Goal: Information Seeking & Learning: Learn about a topic

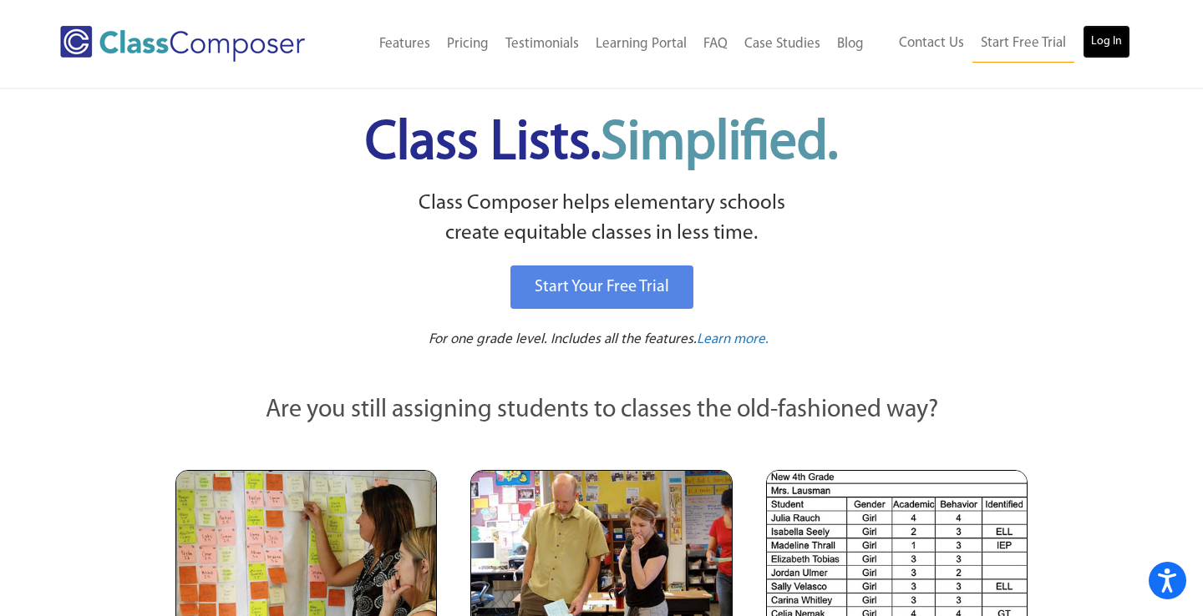
click at [1112, 37] on link "Log In" at bounding box center [1106, 41] width 48 height 33
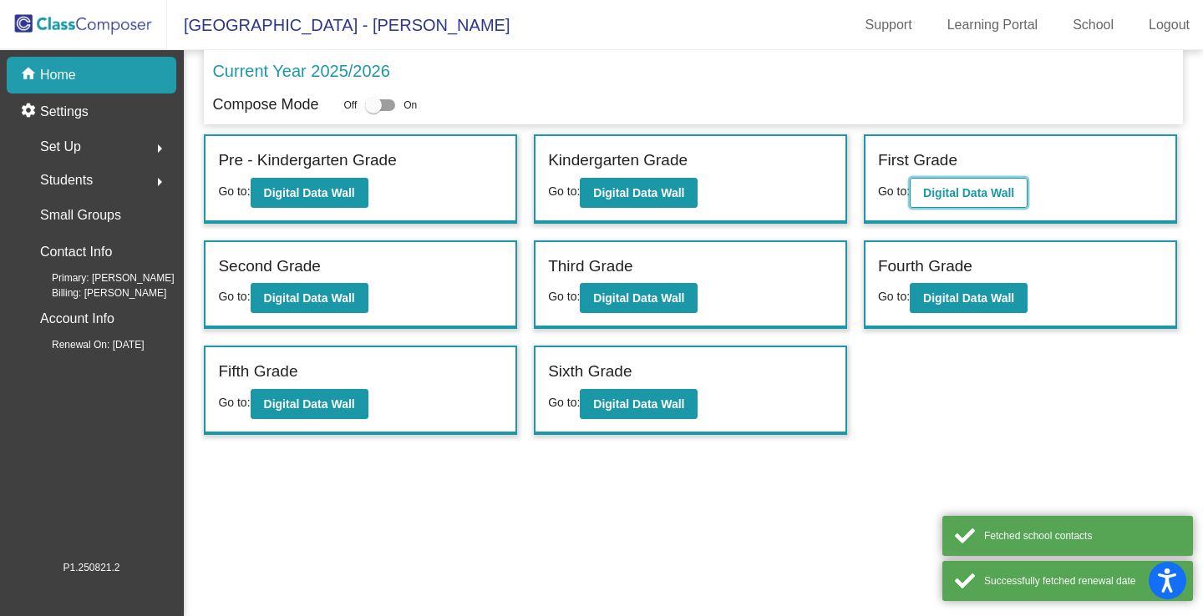
click at [988, 189] on b "Digital Data Wall" at bounding box center [968, 192] width 91 height 13
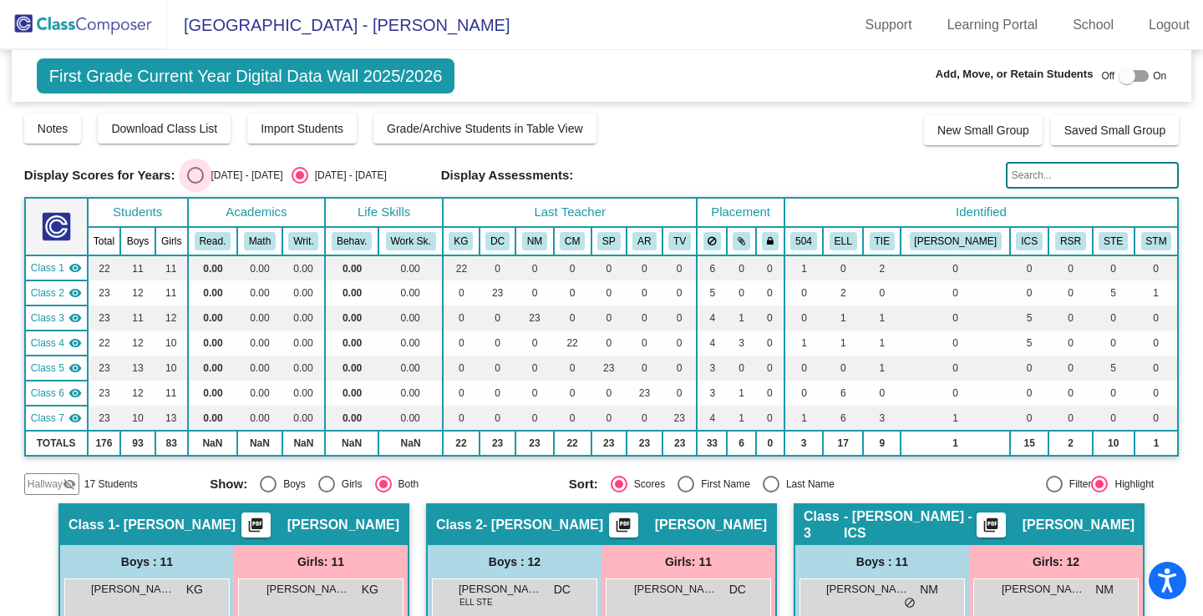
click at [197, 173] on div "Select an option" at bounding box center [195, 175] width 17 height 17
click at [195, 184] on input "[DATE] - [DATE]" at bounding box center [195, 184] width 1 height 1
radio input "true"
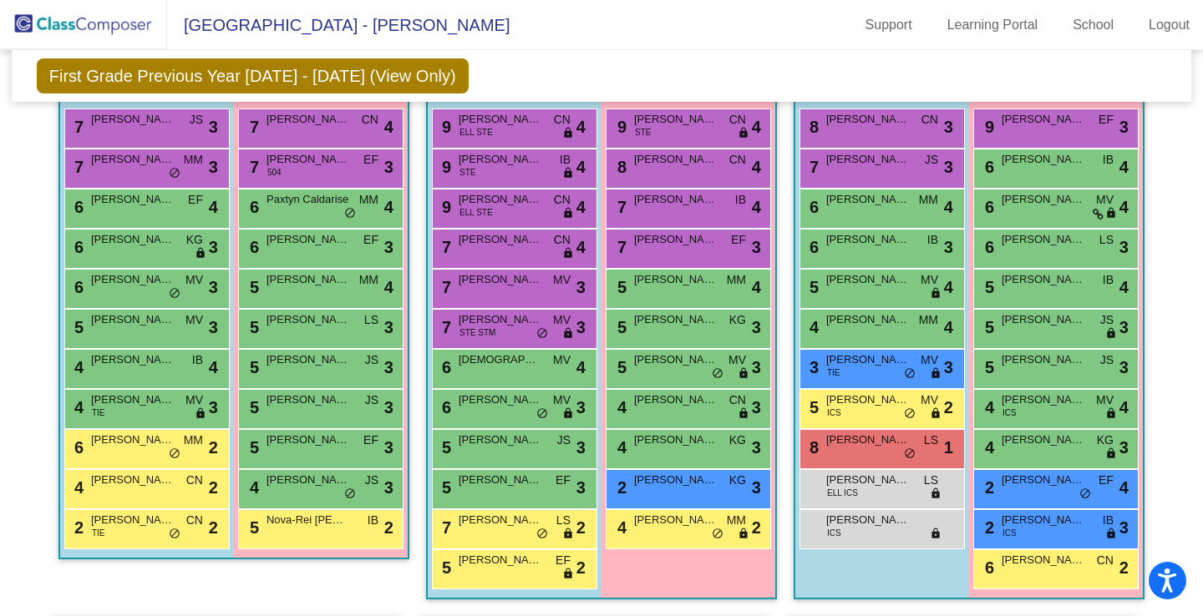
scroll to position [470, 0]
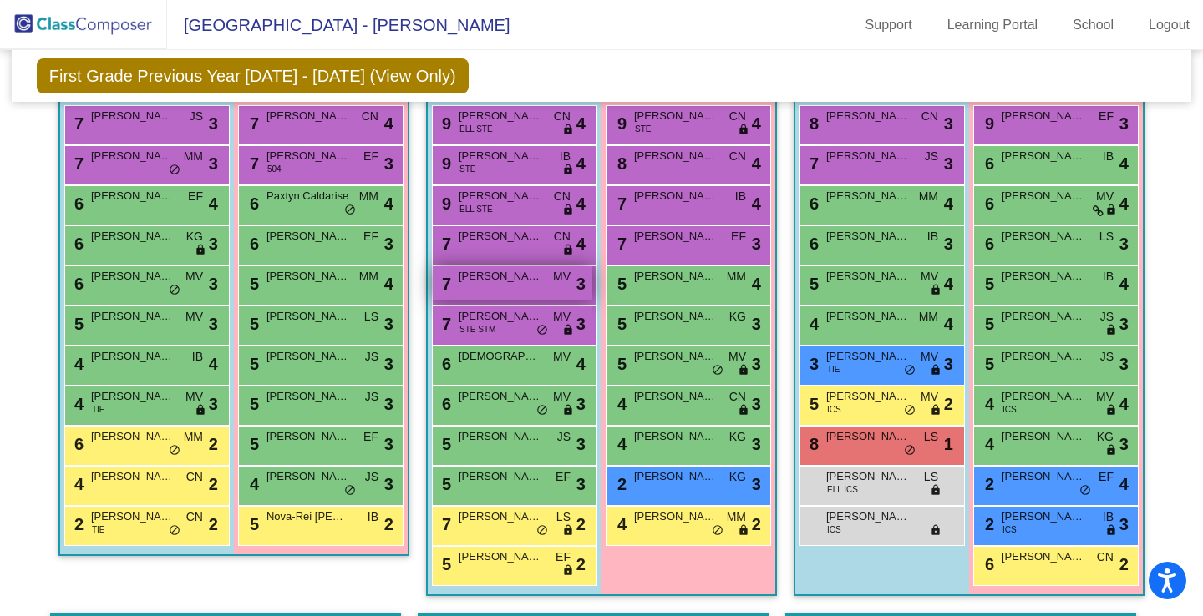
click at [495, 289] on div "7 [PERSON_NAME] MV lock do_not_disturb_alt 3" at bounding box center [513, 283] width 160 height 34
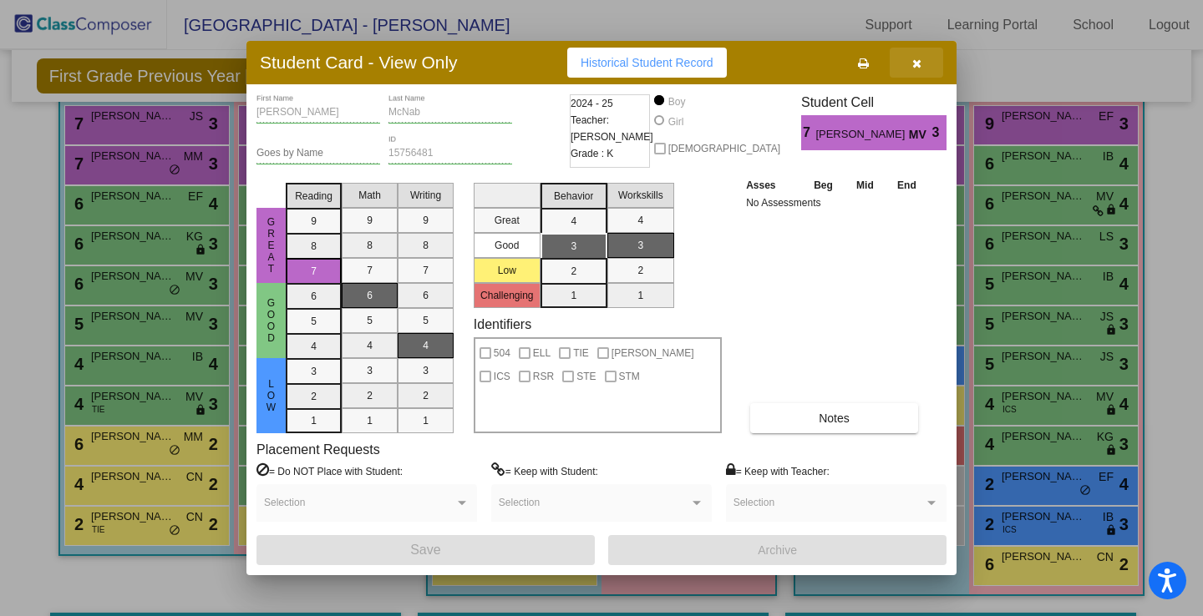
click at [920, 66] on icon "button" at bounding box center [916, 64] width 9 height 12
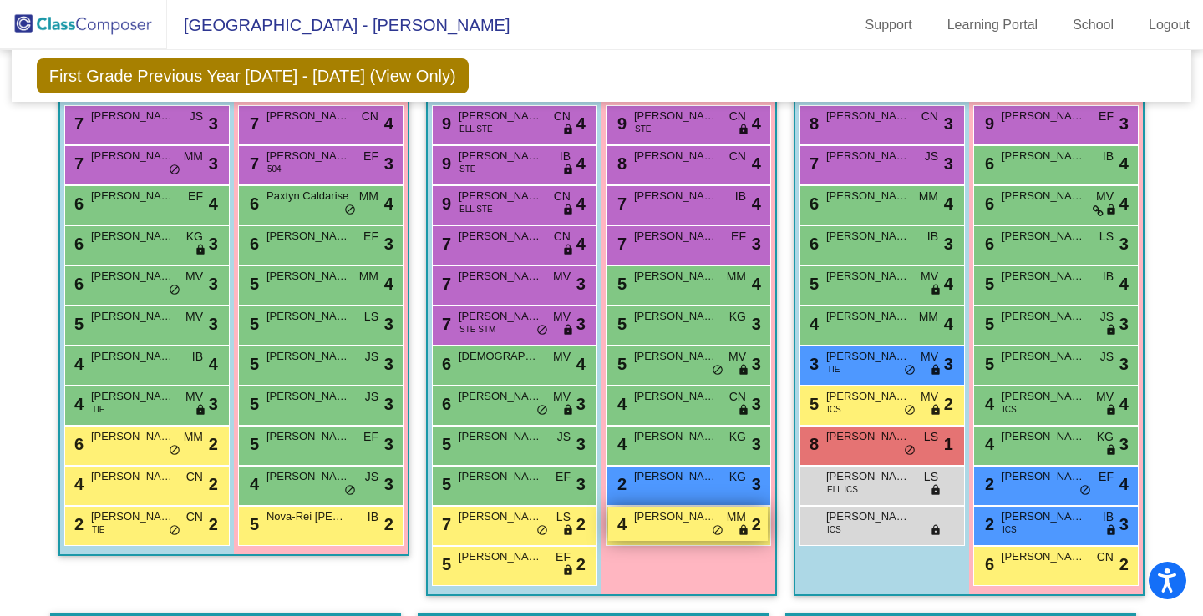
click at [675, 531] on div "4 [PERSON_NAME] MM lock do_not_disturb_alt 2" at bounding box center [688, 524] width 160 height 34
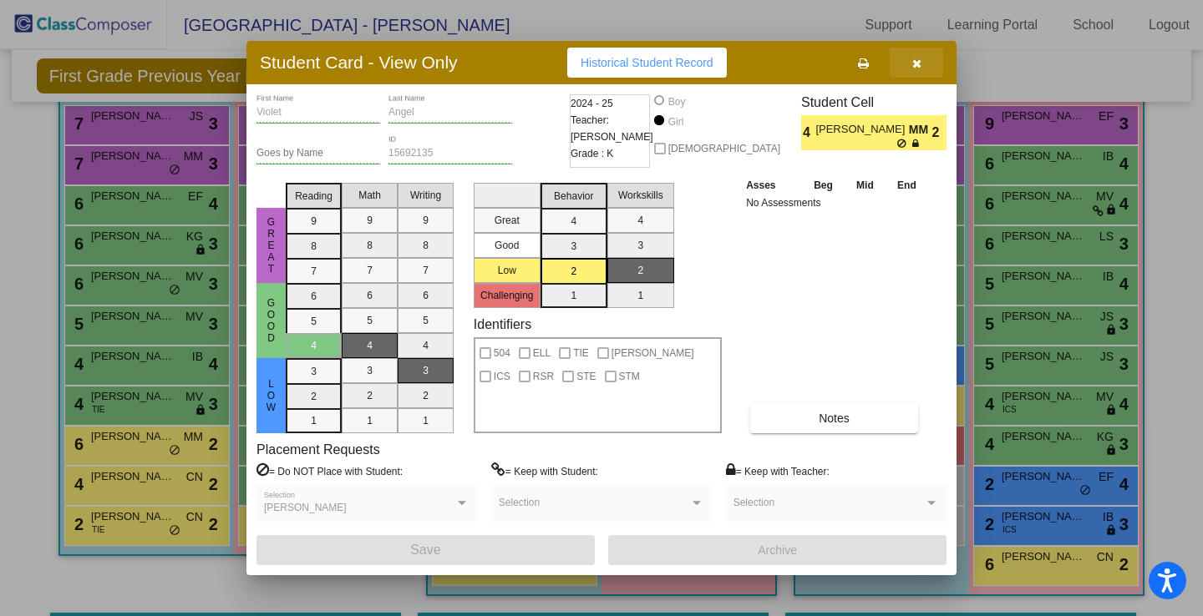
click at [917, 62] on icon "button" at bounding box center [916, 64] width 9 height 12
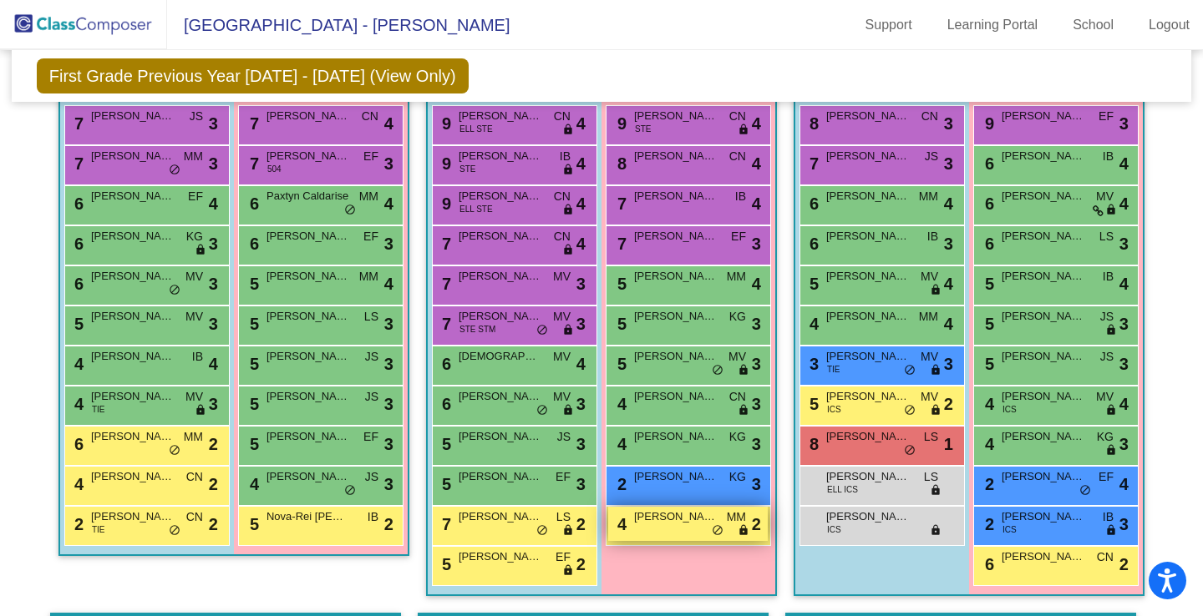
click at [646, 528] on div "4 [PERSON_NAME] MM lock do_not_disturb_alt 2" at bounding box center [688, 524] width 160 height 34
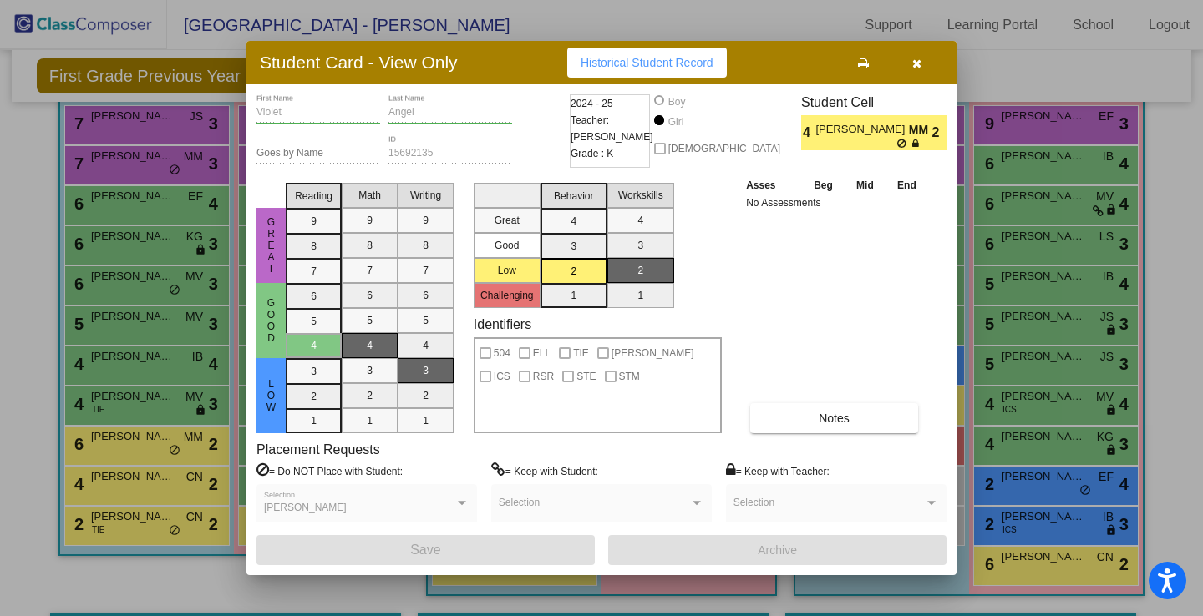
click at [681, 61] on span "Historical Student Record" at bounding box center [646, 62] width 133 height 13
click at [914, 63] on icon "button" at bounding box center [916, 64] width 9 height 12
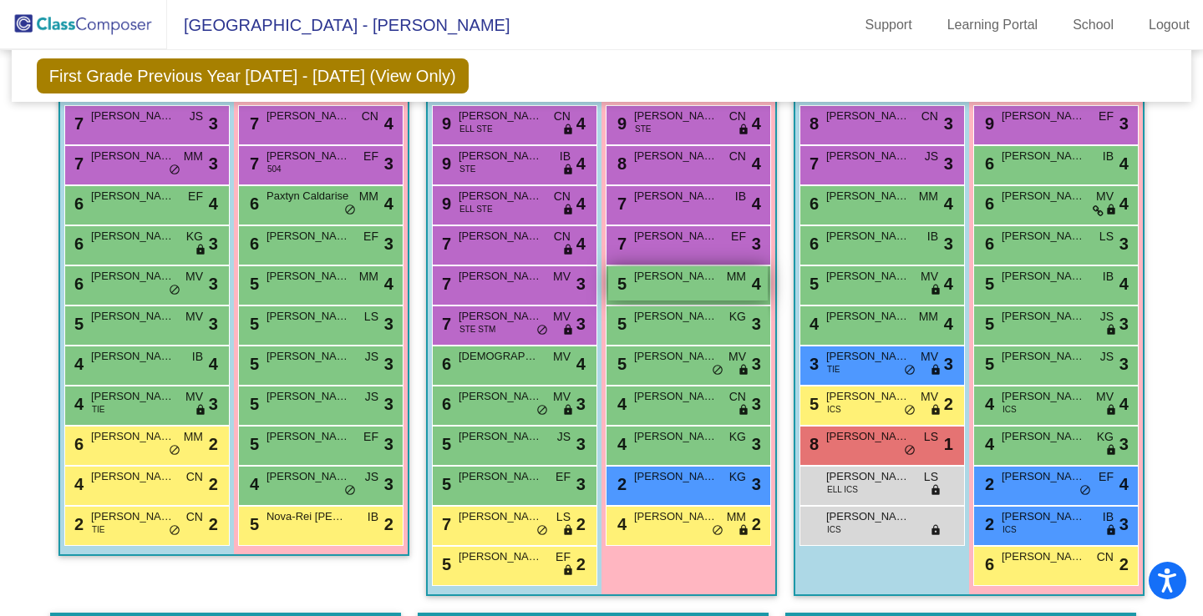
click at [662, 285] on div "5 [PERSON_NAME] MM lock do_not_disturb_alt 4" at bounding box center [688, 283] width 160 height 34
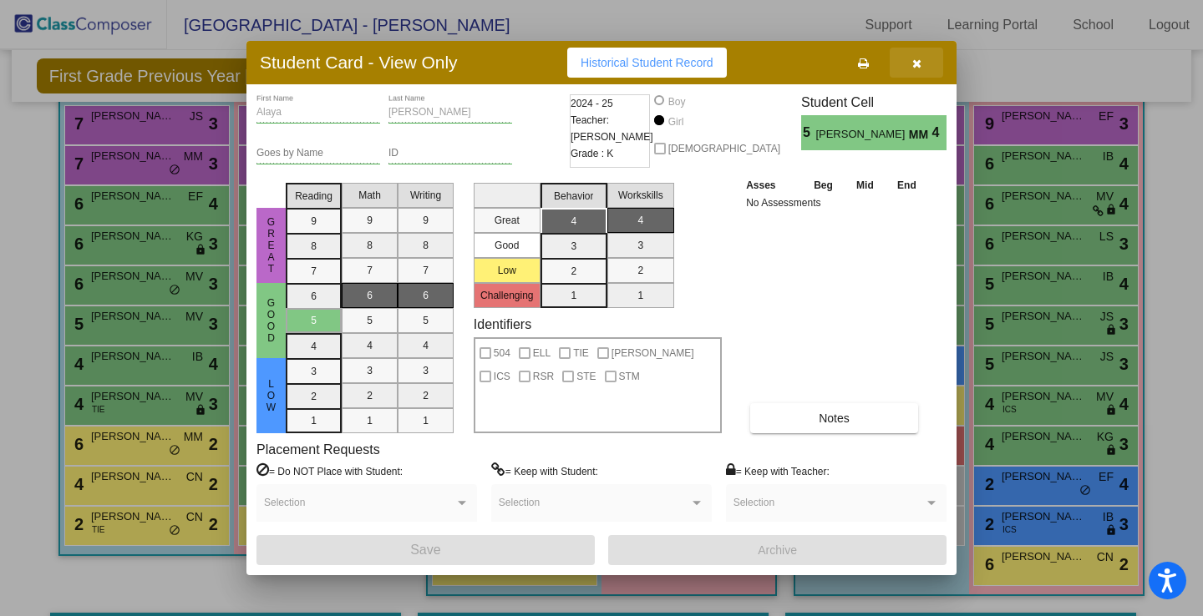
click at [921, 63] on button "button" at bounding box center [915, 63] width 53 height 30
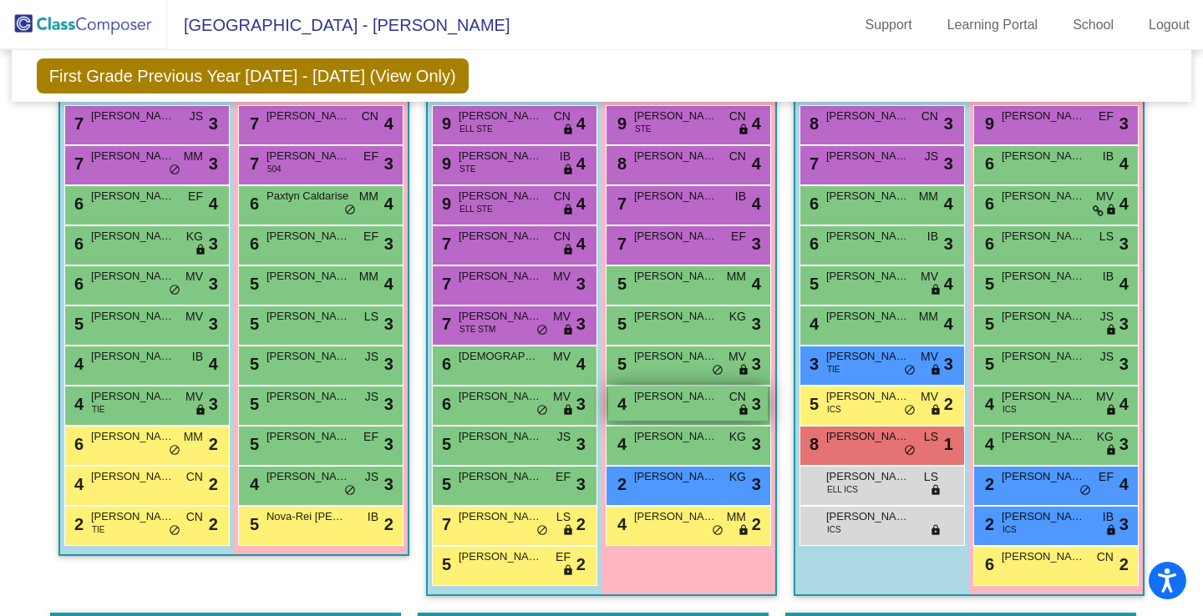
click at [658, 406] on div "4 [PERSON_NAME] CN lock do_not_disturb_alt 3" at bounding box center [688, 404] width 160 height 34
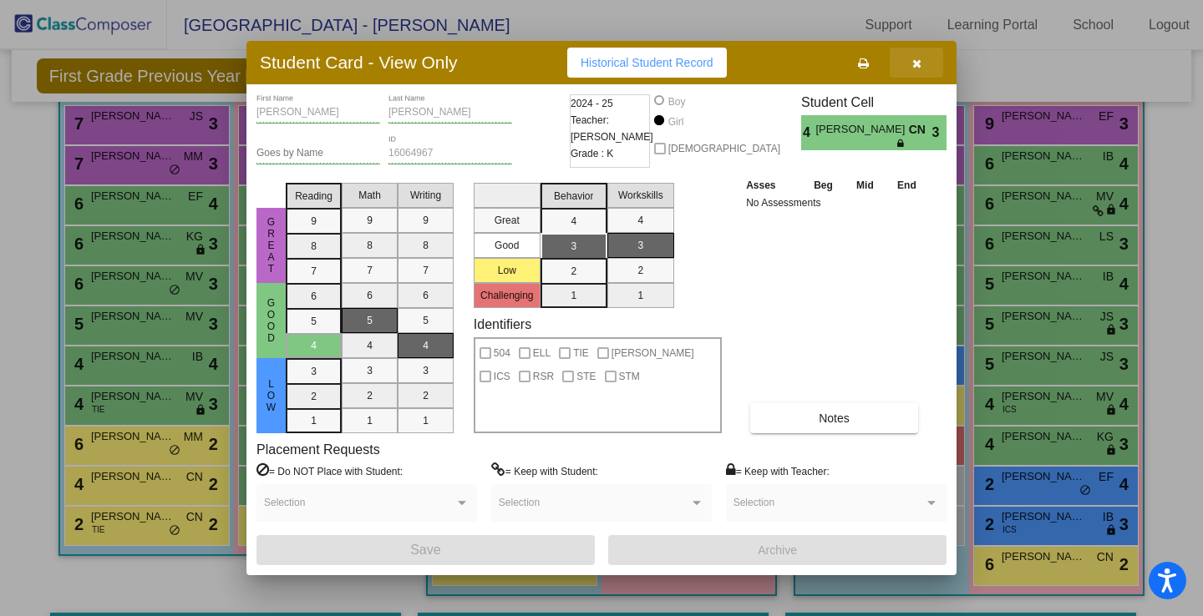
click at [913, 66] on icon "button" at bounding box center [916, 64] width 9 height 12
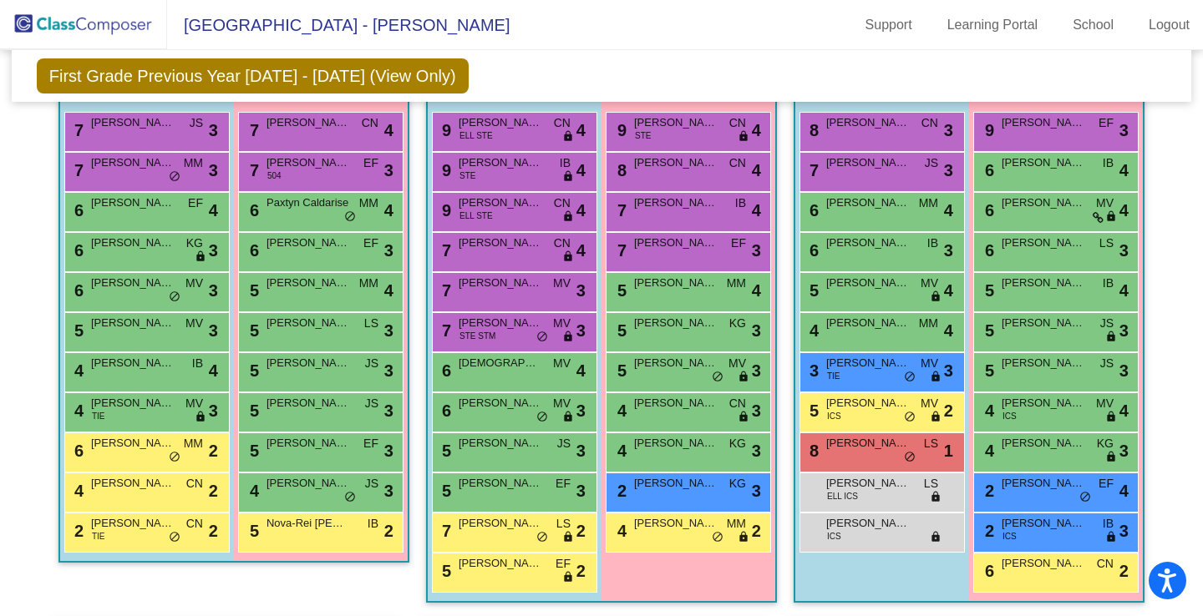
scroll to position [467, 0]
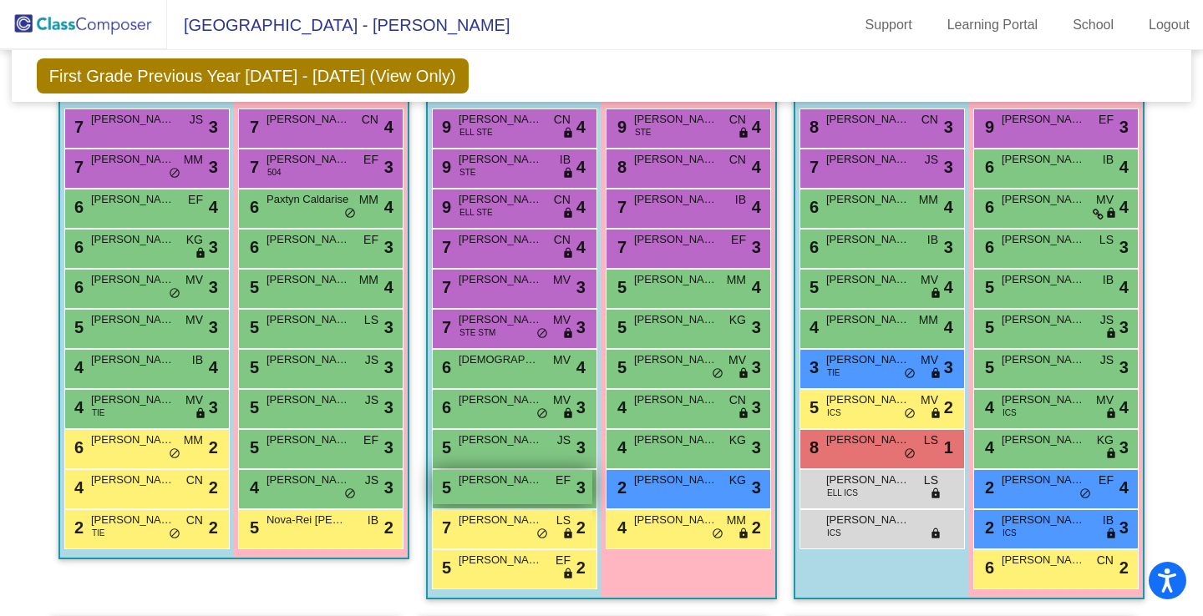
click at [504, 494] on div "5 [PERSON_NAME] EF lock do_not_disturb_alt 3" at bounding box center [513, 487] width 160 height 34
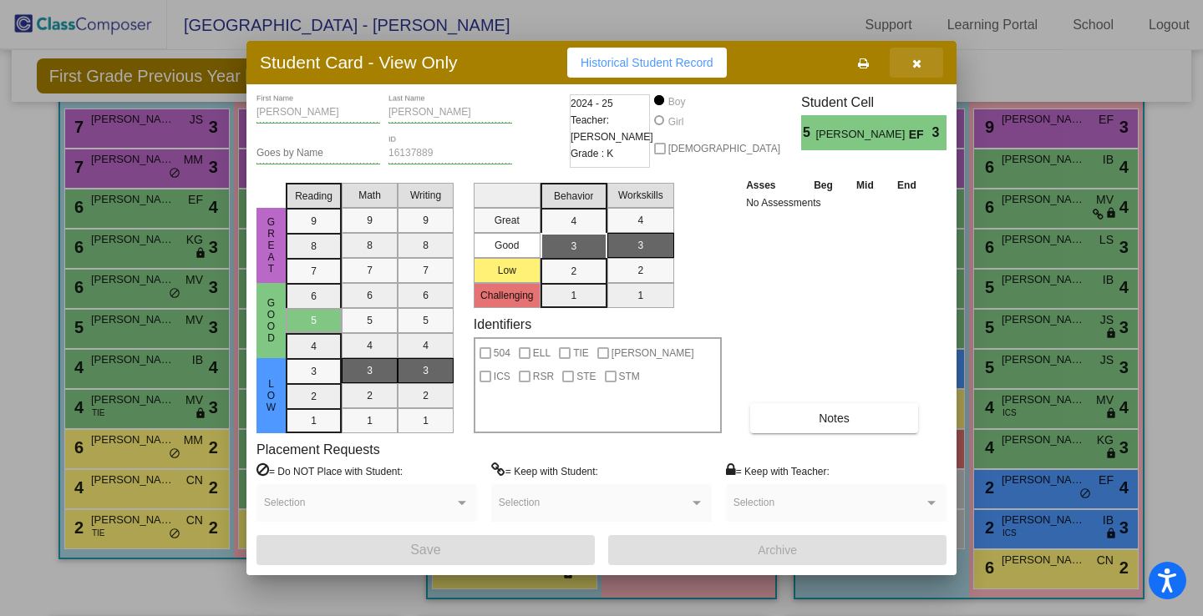
click at [924, 66] on button "button" at bounding box center [915, 63] width 53 height 30
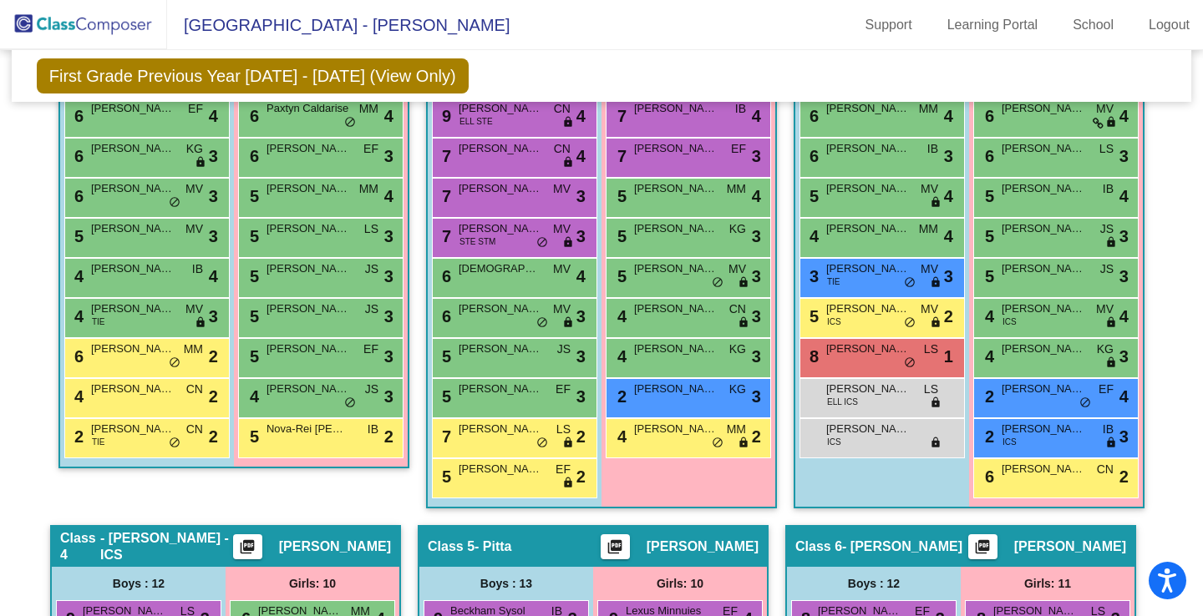
scroll to position [550, 0]
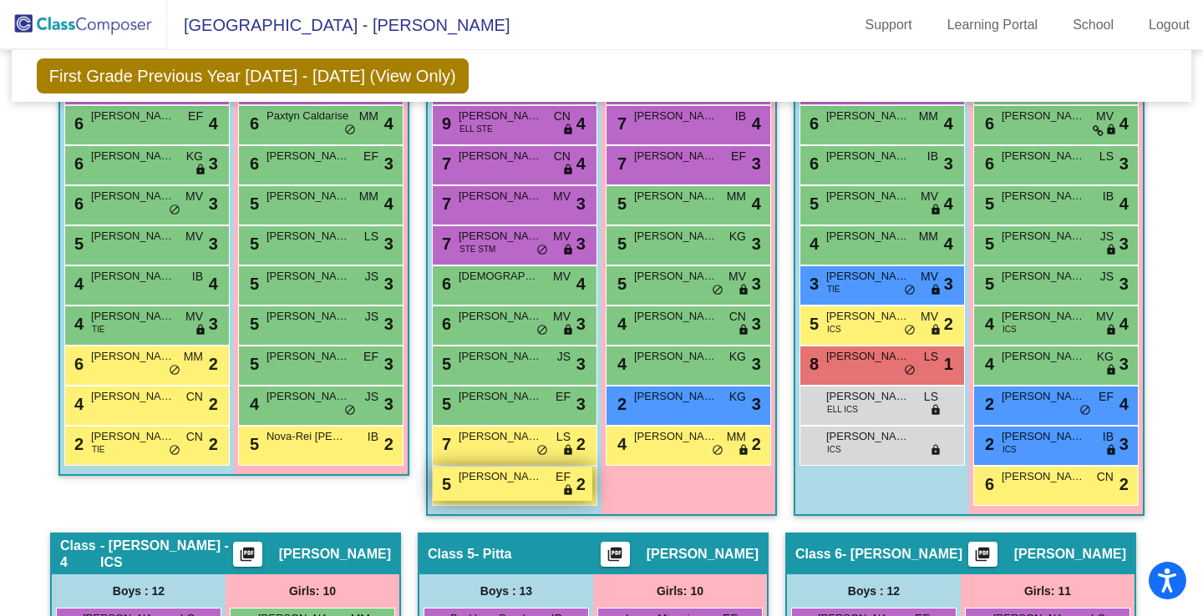
click at [515, 494] on div "5 [PERSON_NAME] EF lock do_not_disturb_alt 2" at bounding box center [513, 484] width 160 height 34
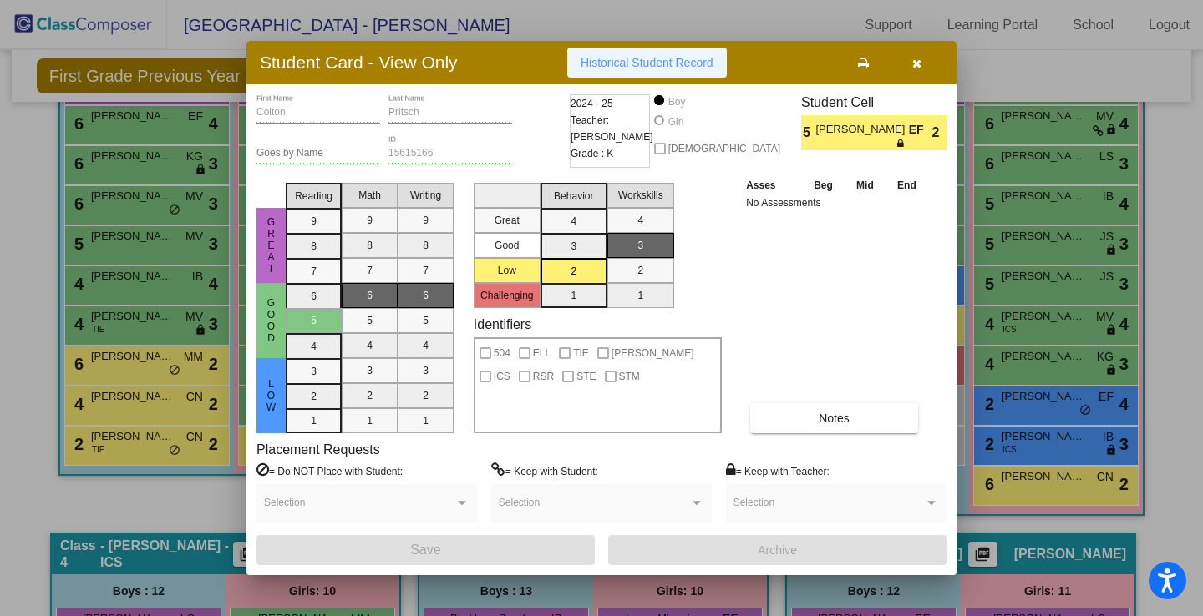
click at [656, 62] on span "Historical Student Record" at bounding box center [646, 62] width 133 height 13
click at [921, 58] on button "button" at bounding box center [915, 63] width 53 height 30
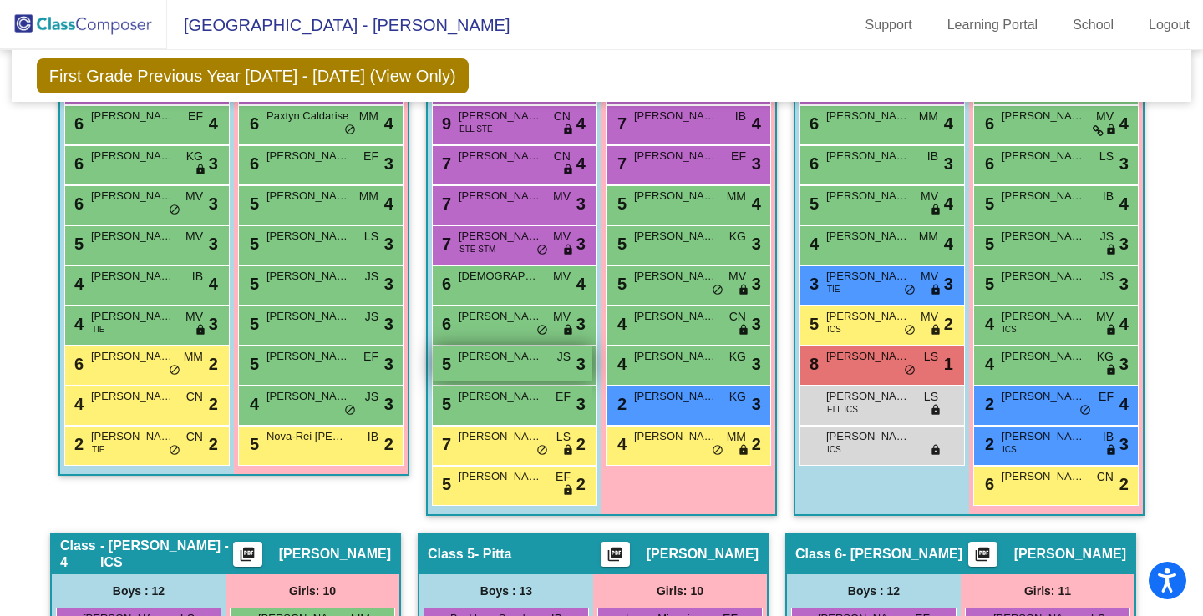
click at [499, 357] on span "[PERSON_NAME]" at bounding box center [501, 356] width 84 height 17
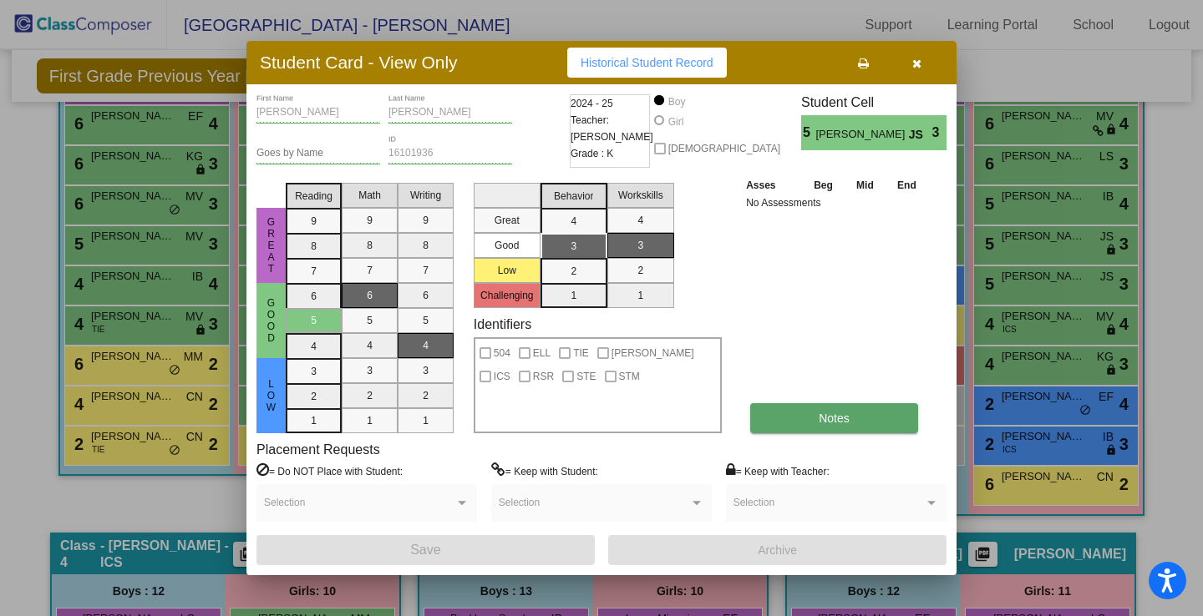
click at [823, 416] on span "Notes" at bounding box center [833, 418] width 31 height 13
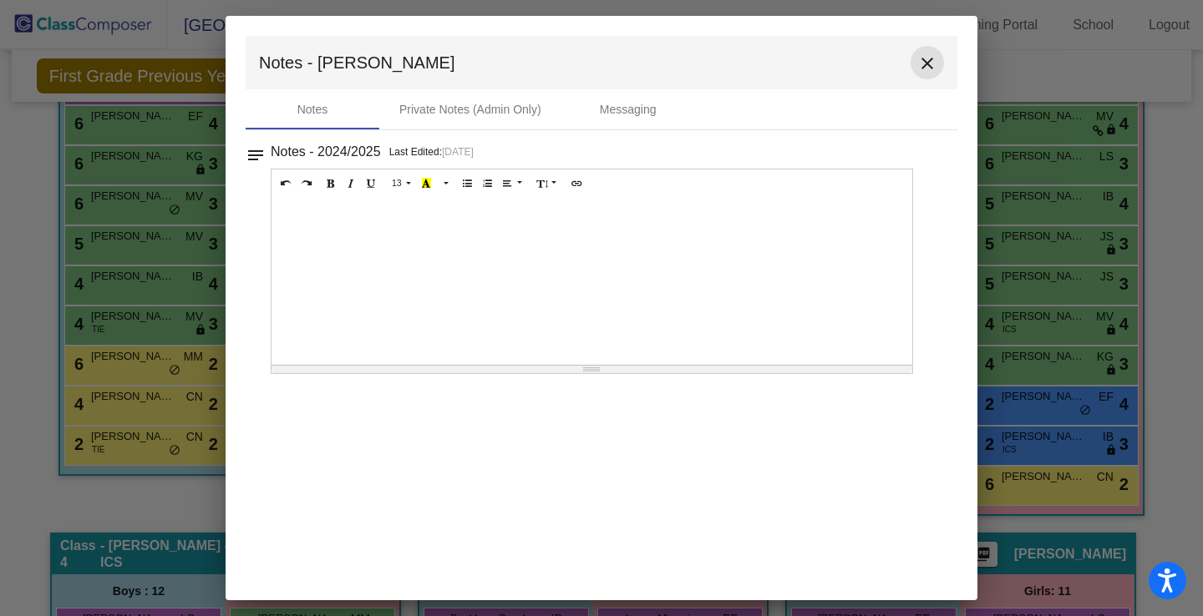
click at [933, 60] on mat-icon "close" at bounding box center [927, 63] width 20 height 20
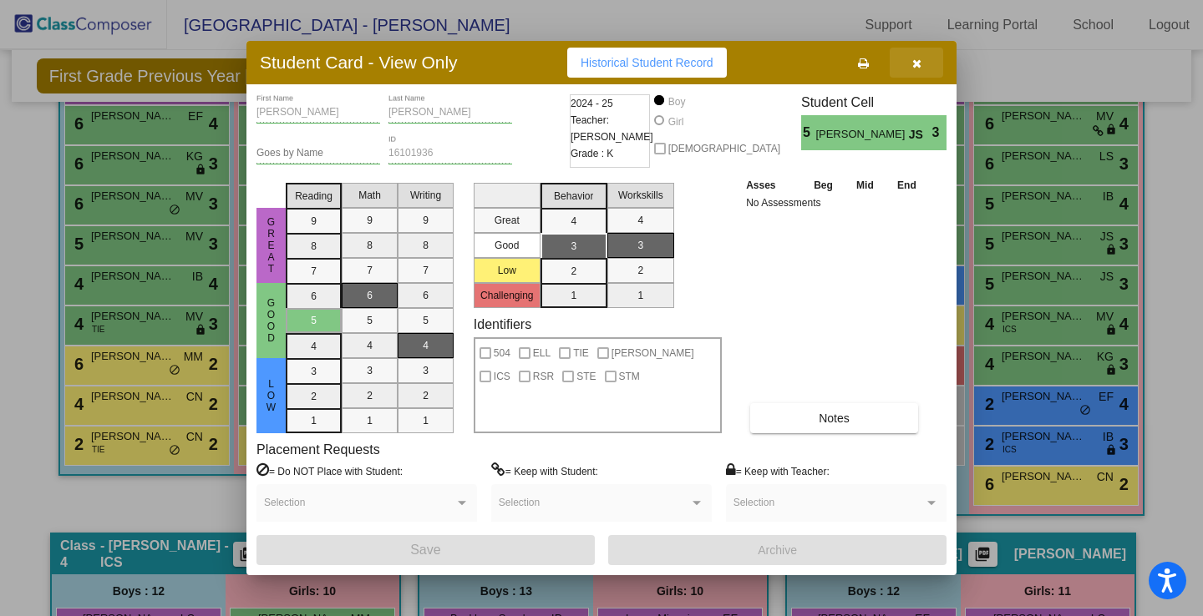
click at [925, 63] on button "button" at bounding box center [915, 63] width 53 height 30
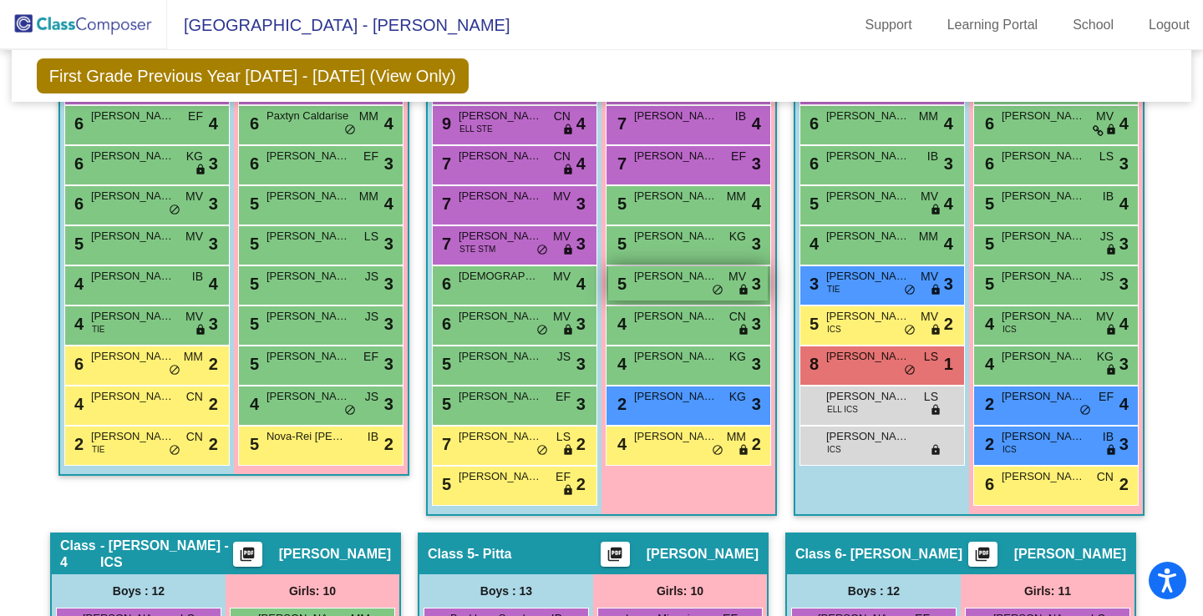
click at [684, 285] on div "5 [PERSON_NAME] [PERSON_NAME] lock do_not_disturb_alt 3" at bounding box center [688, 283] width 160 height 34
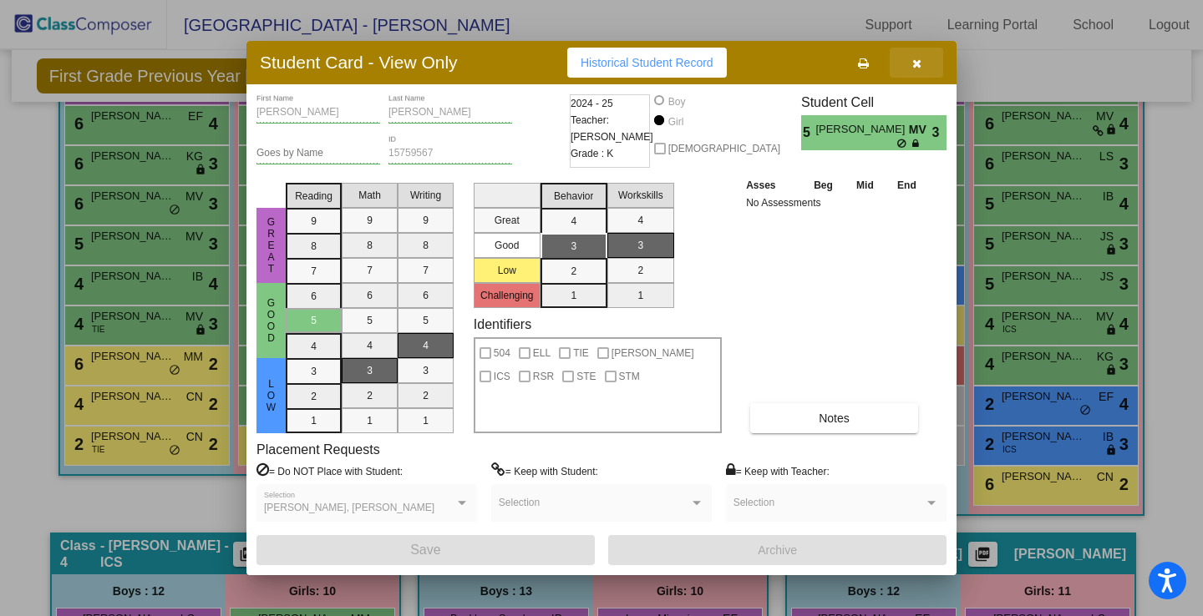
click at [912, 63] on icon "button" at bounding box center [916, 64] width 9 height 12
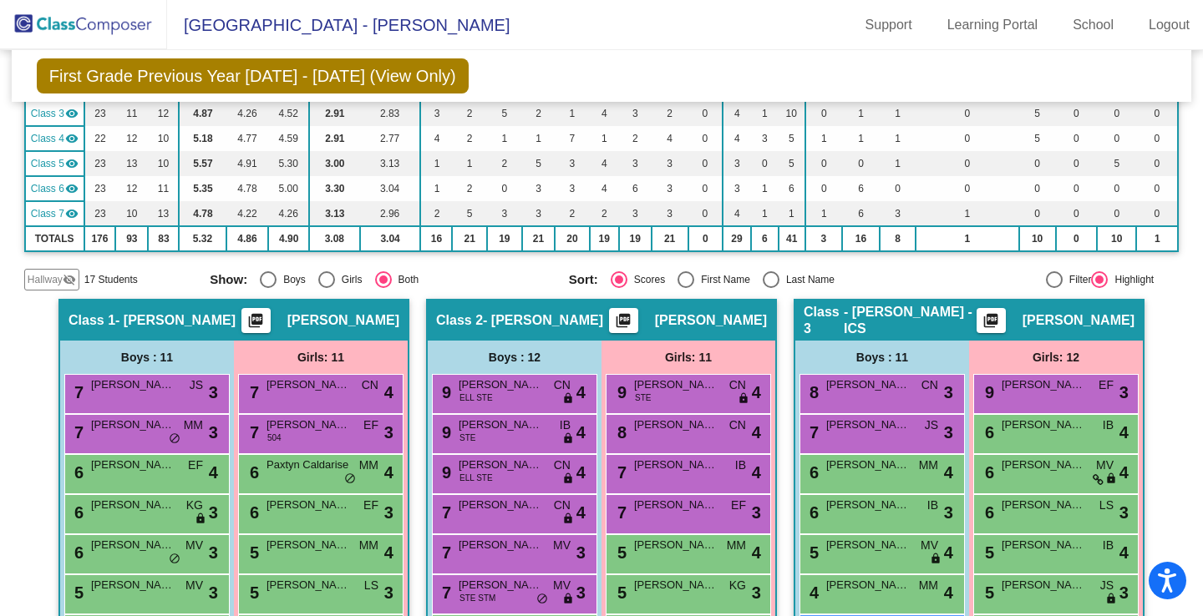
scroll to position [0, 0]
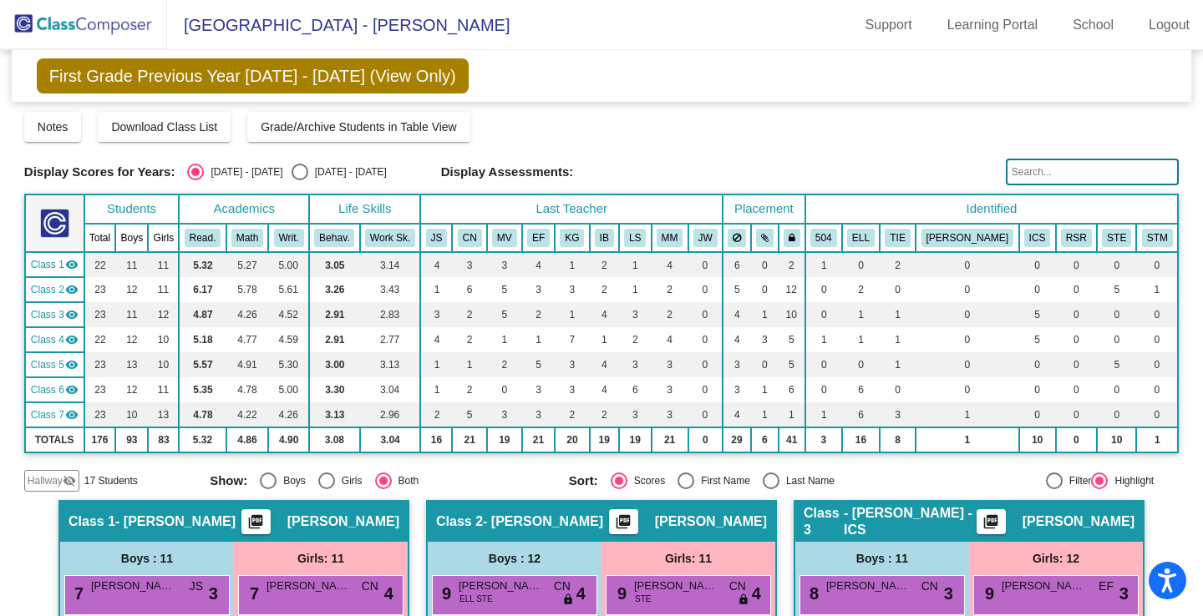
click at [48, 292] on span "Class 2" at bounding box center [47, 289] width 33 height 15
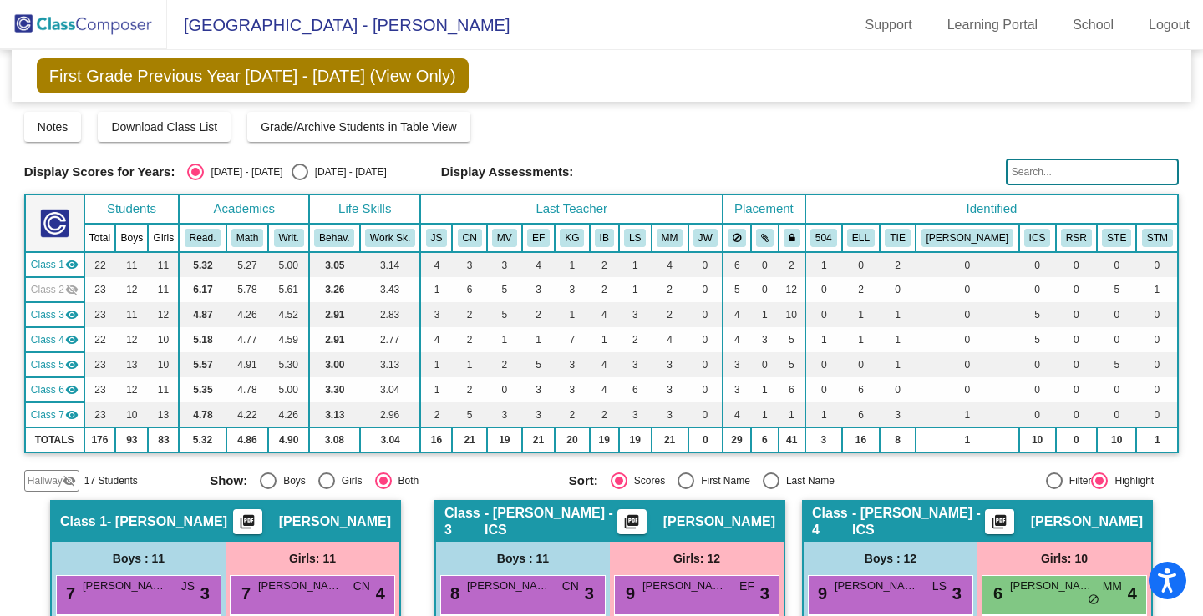
click at [47, 292] on span "Class 2" at bounding box center [47, 289] width 33 height 15
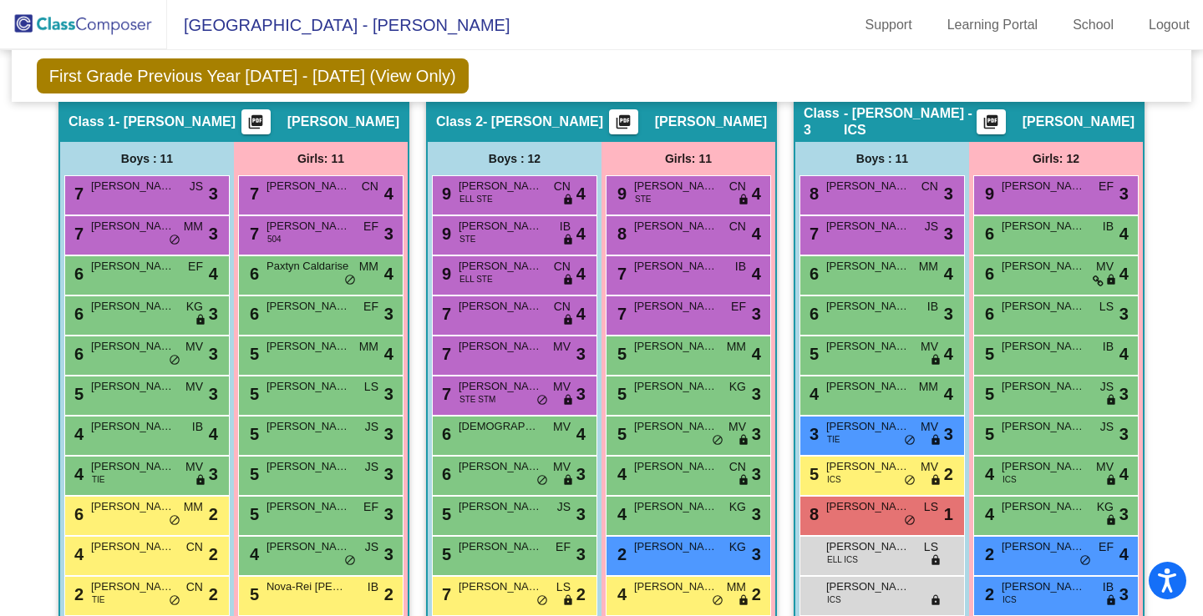
scroll to position [413, 0]
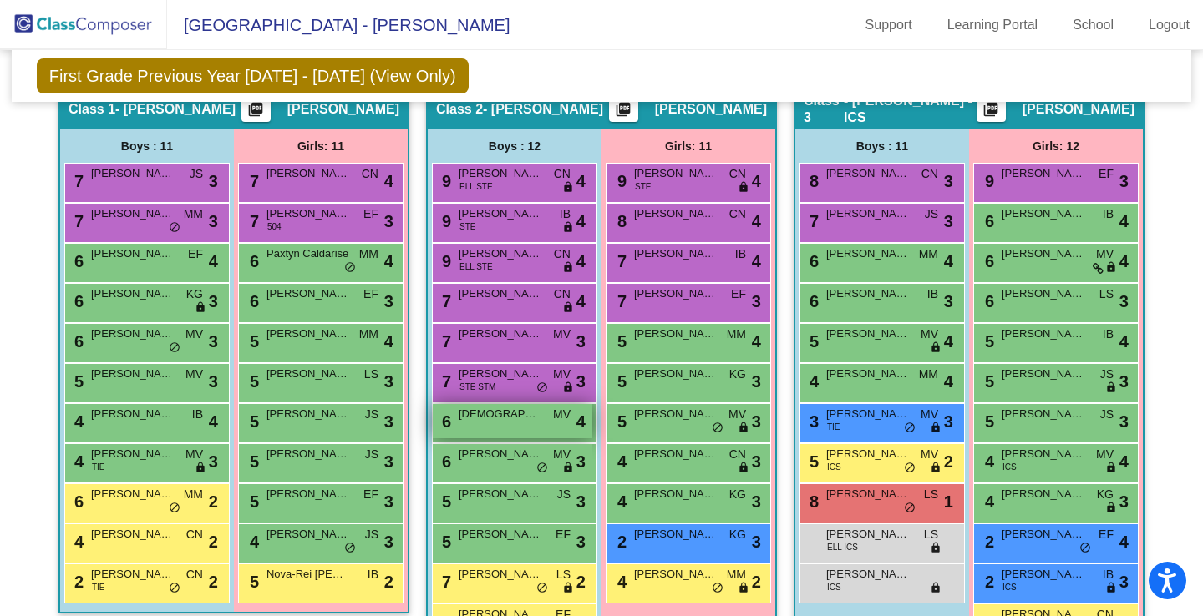
click at [504, 416] on span "[DEMOGRAPHIC_DATA][PERSON_NAME]" at bounding box center [501, 414] width 84 height 17
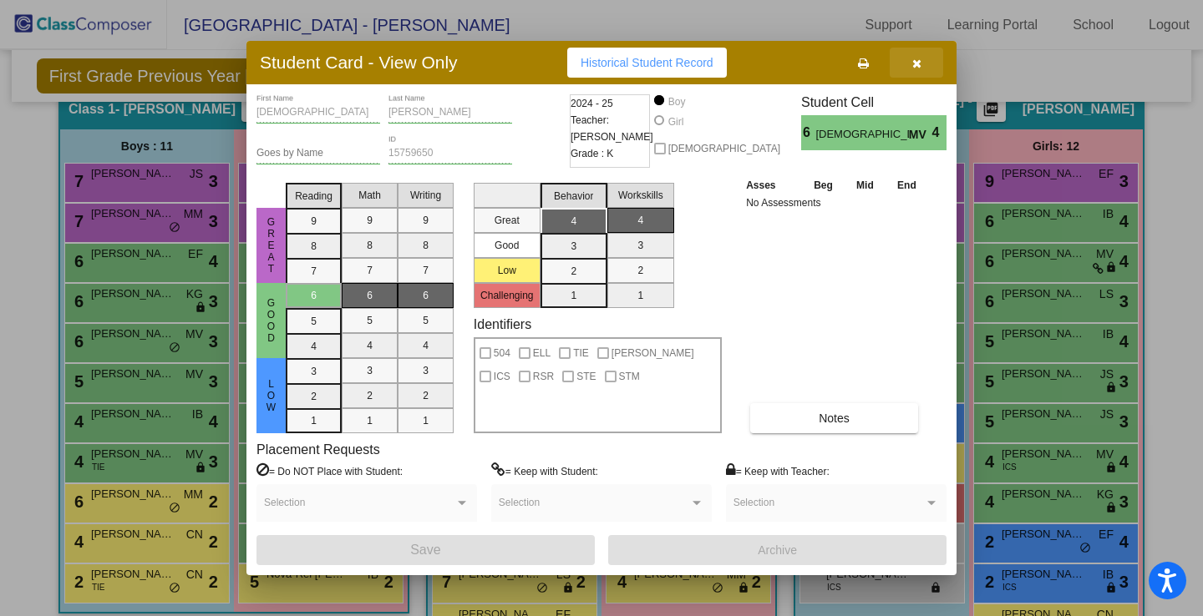
click at [916, 58] on icon "button" at bounding box center [916, 64] width 9 height 12
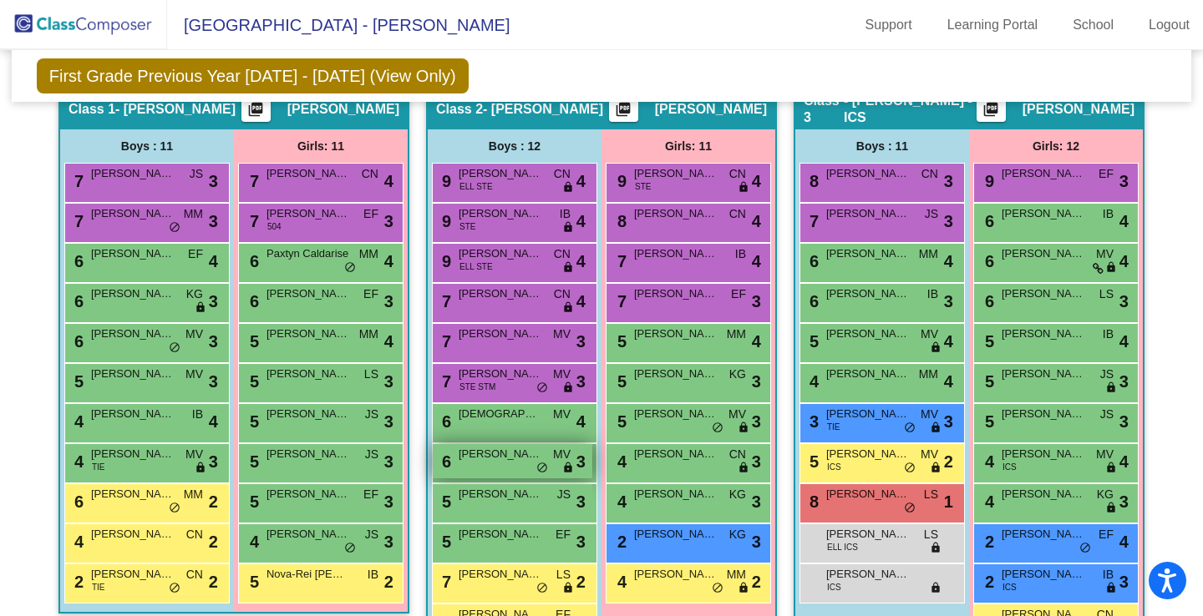
click at [499, 471] on div "6 [PERSON_NAME] MV lock do_not_disturb_alt 3" at bounding box center [513, 461] width 160 height 34
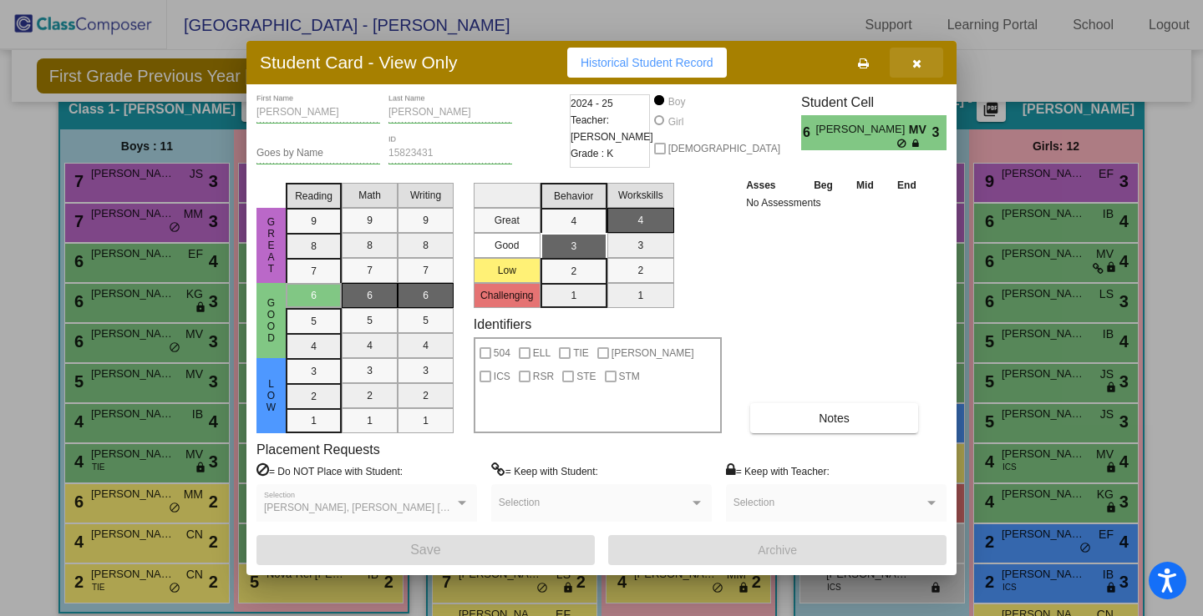
click at [915, 69] on button "button" at bounding box center [915, 63] width 53 height 30
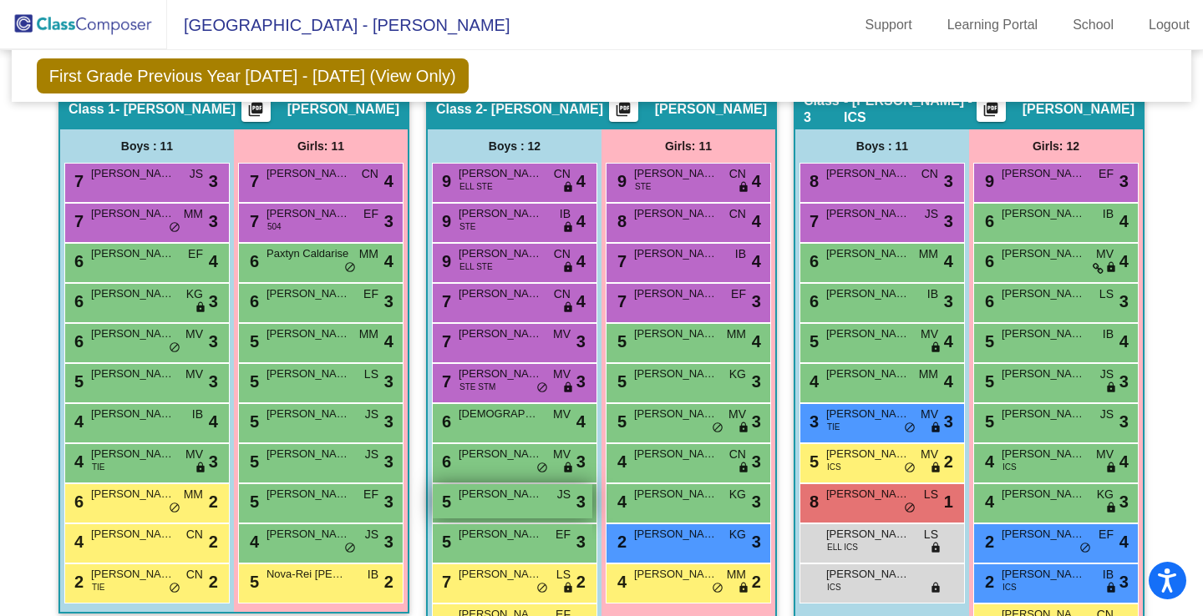
click at [519, 497] on span "[PERSON_NAME]" at bounding box center [501, 494] width 84 height 17
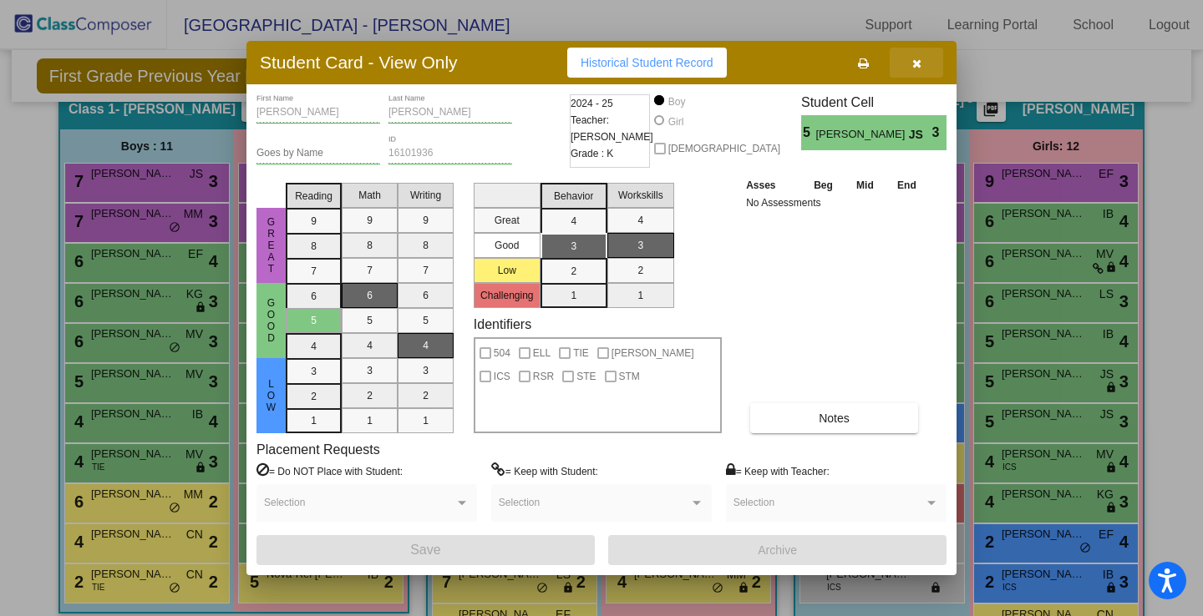
click at [915, 56] on span "button" at bounding box center [916, 62] width 9 height 13
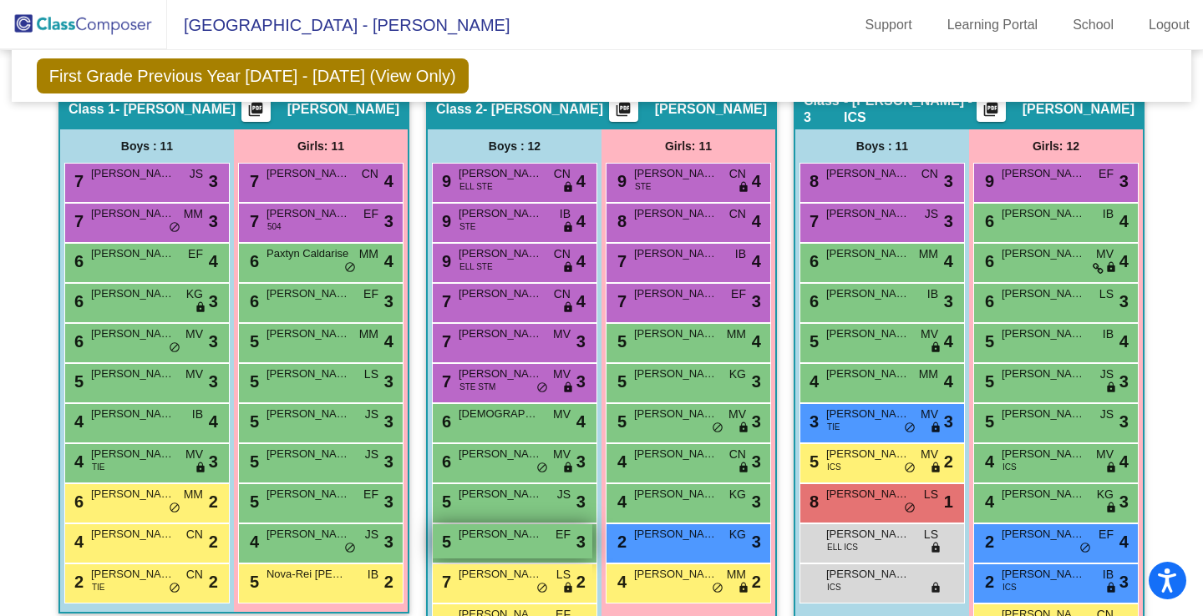
click at [499, 536] on span "[PERSON_NAME]" at bounding box center [501, 534] width 84 height 17
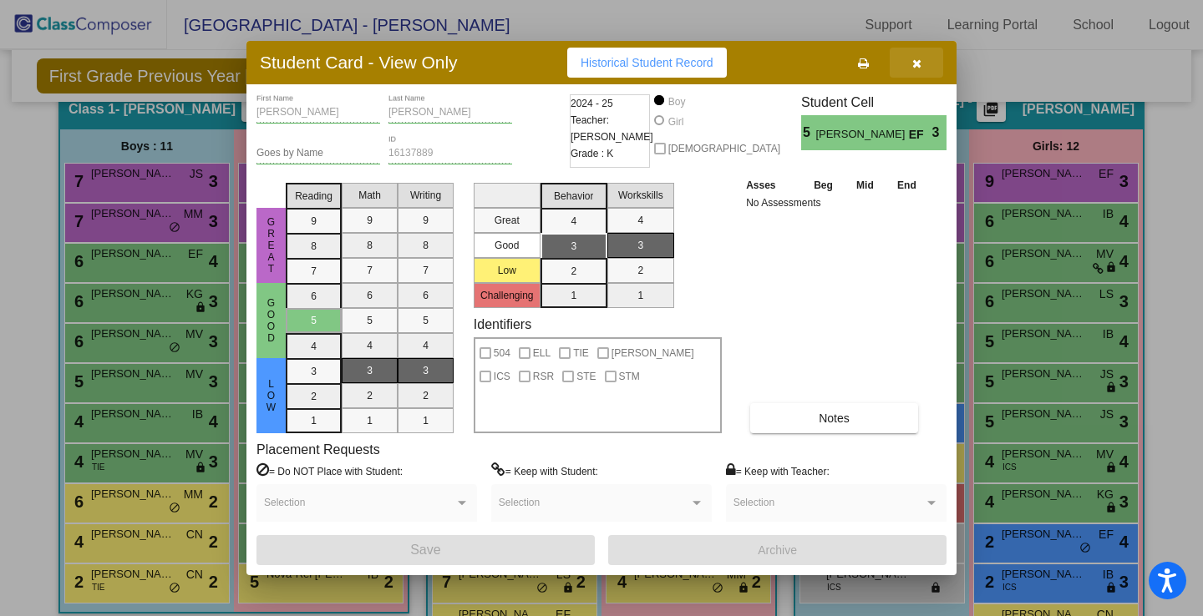
click at [914, 68] on icon "button" at bounding box center [916, 64] width 9 height 12
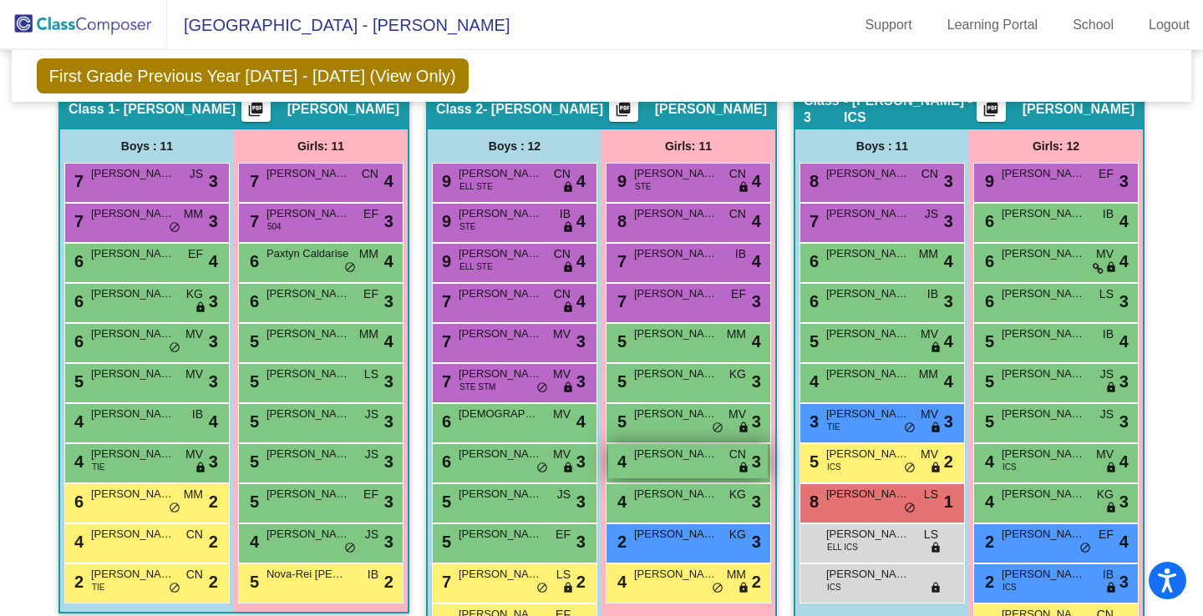
click at [651, 459] on span "[PERSON_NAME]" at bounding box center [676, 454] width 84 height 17
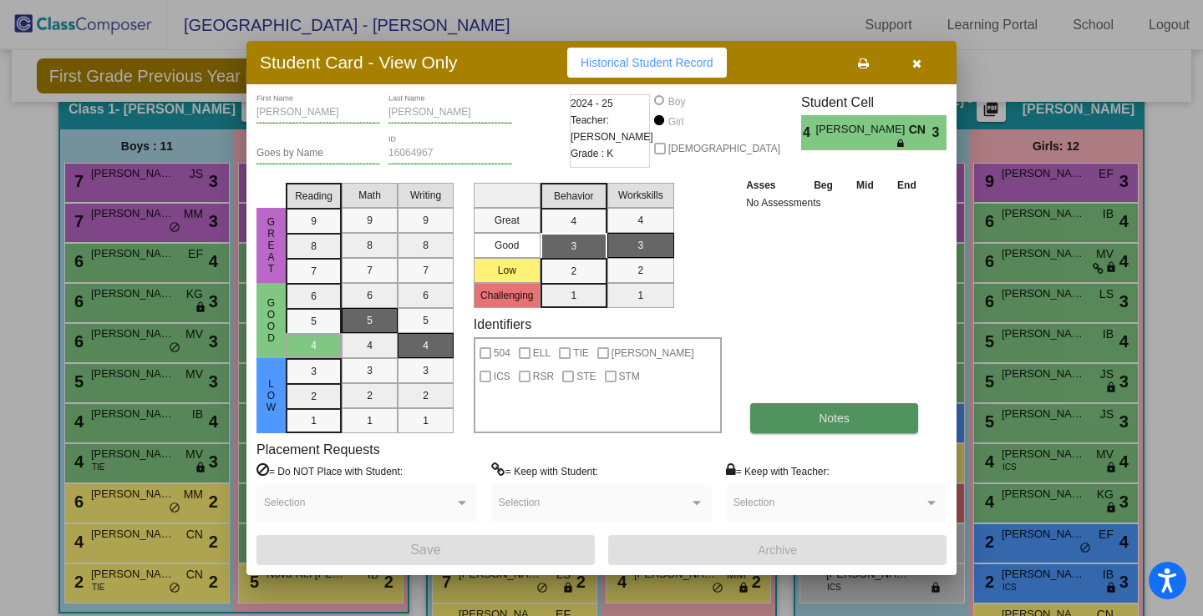
click at [778, 417] on button "Notes" at bounding box center [834, 418] width 168 height 30
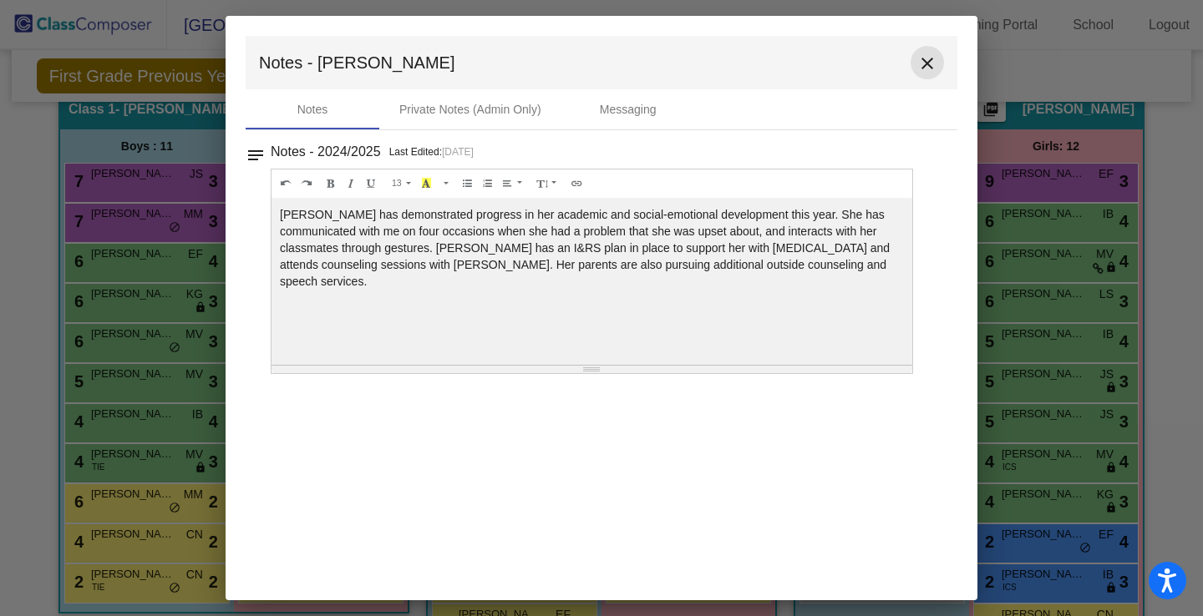
click at [925, 61] on mat-icon "close" at bounding box center [927, 63] width 20 height 20
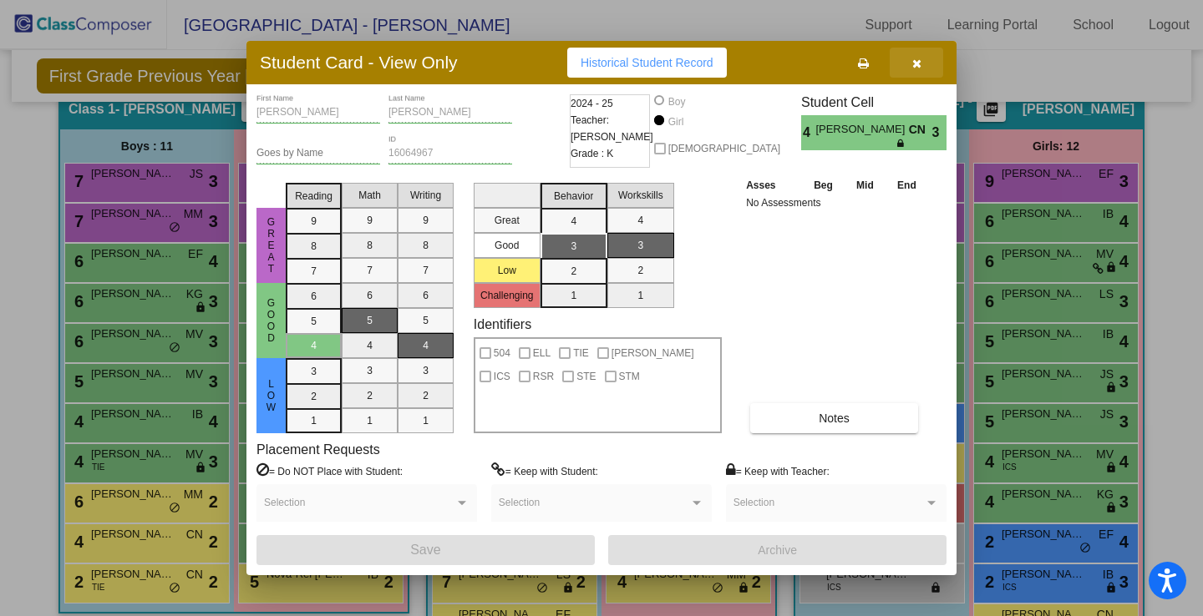
click at [915, 67] on icon "button" at bounding box center [916, 64] width 9 height 12
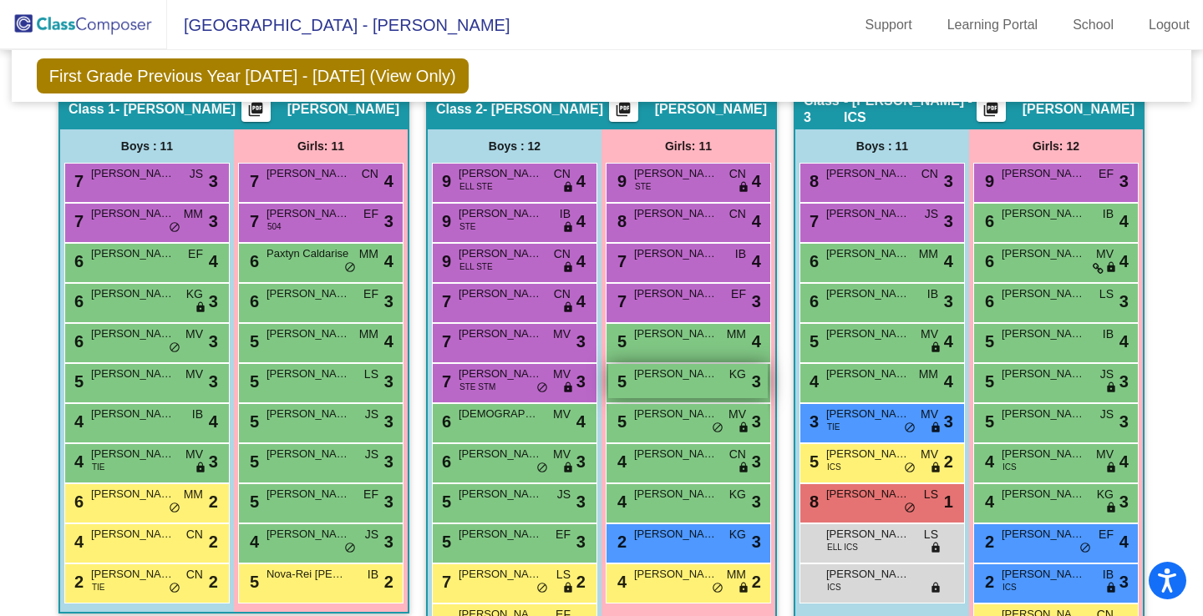
click at [692, 383] on div "5 [PERSON_NAME] KG lock do_not_disturb_alt 3" at bounding box center [688, 381] width 160 height 34
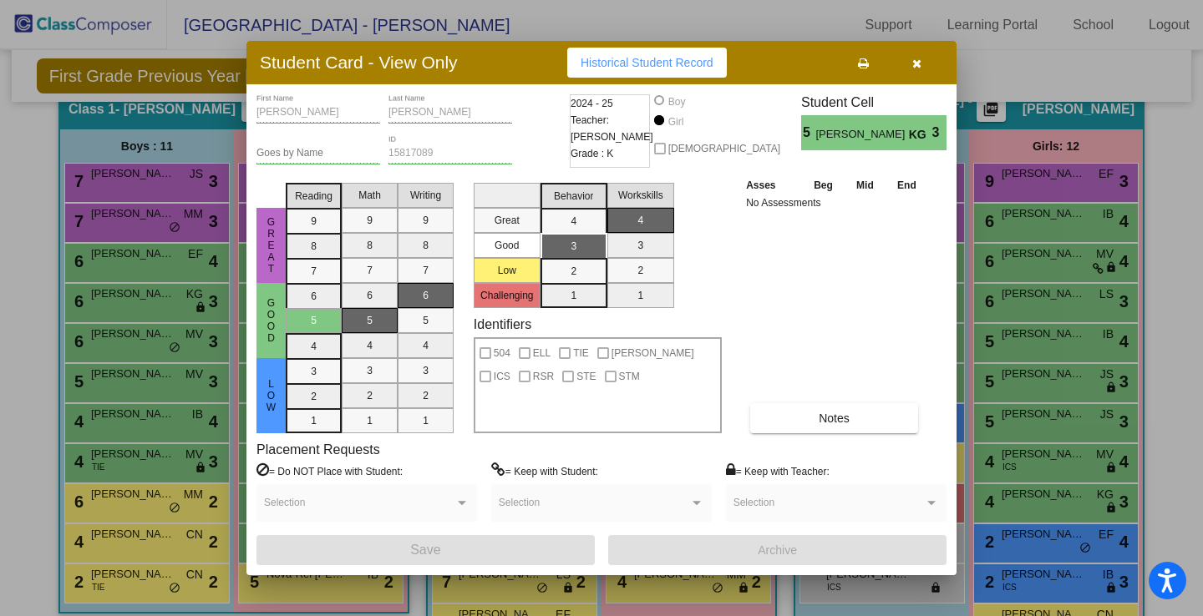
click at [920, 60] on icon "button" at bounding box center [916, 64] width 9 height 12
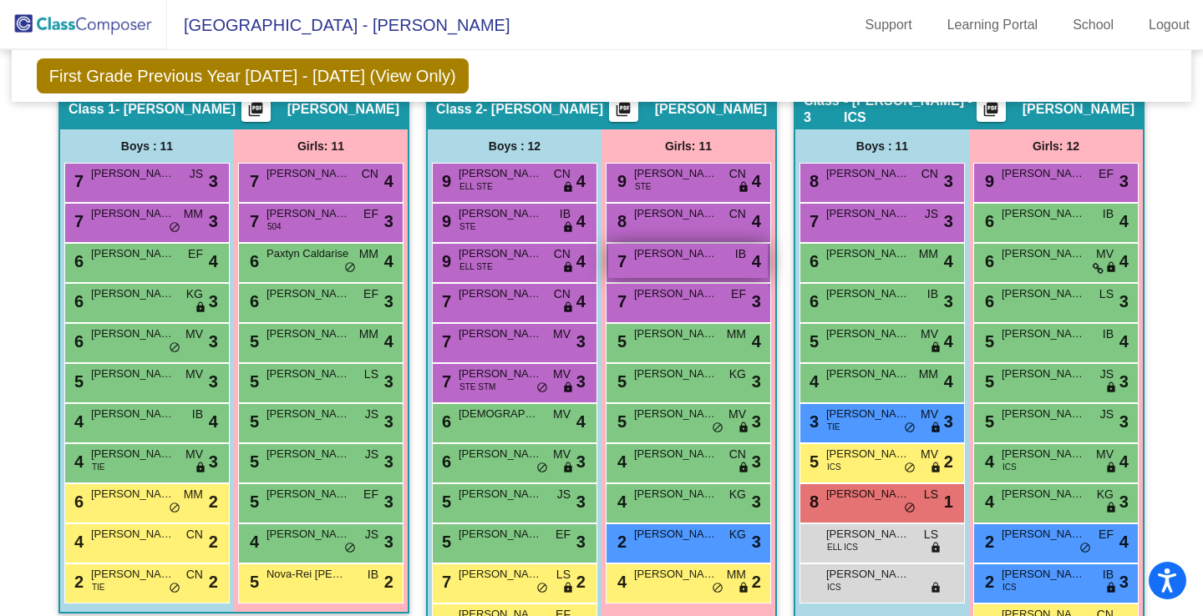
click at [670, 265] on div "7 [PERSON_NAME] IB lock do_not_disturb_alt 4" at bounding box center [688, 261] width 160 height 34
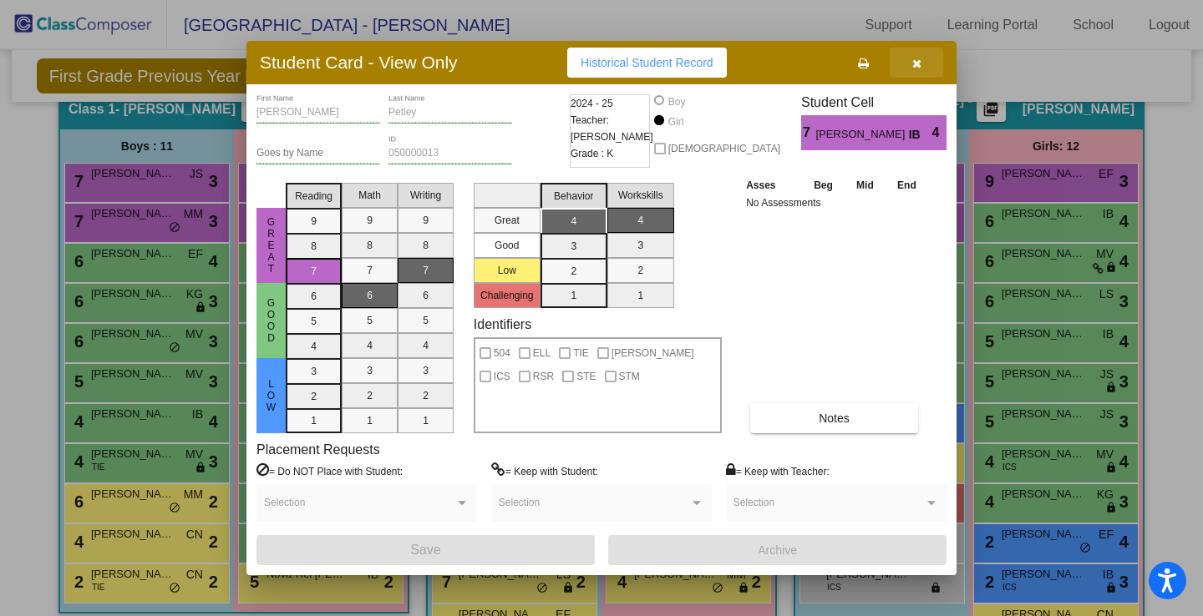
click at [921, 64] on button "button" at bounding box center [915, 63] width 53 height 30
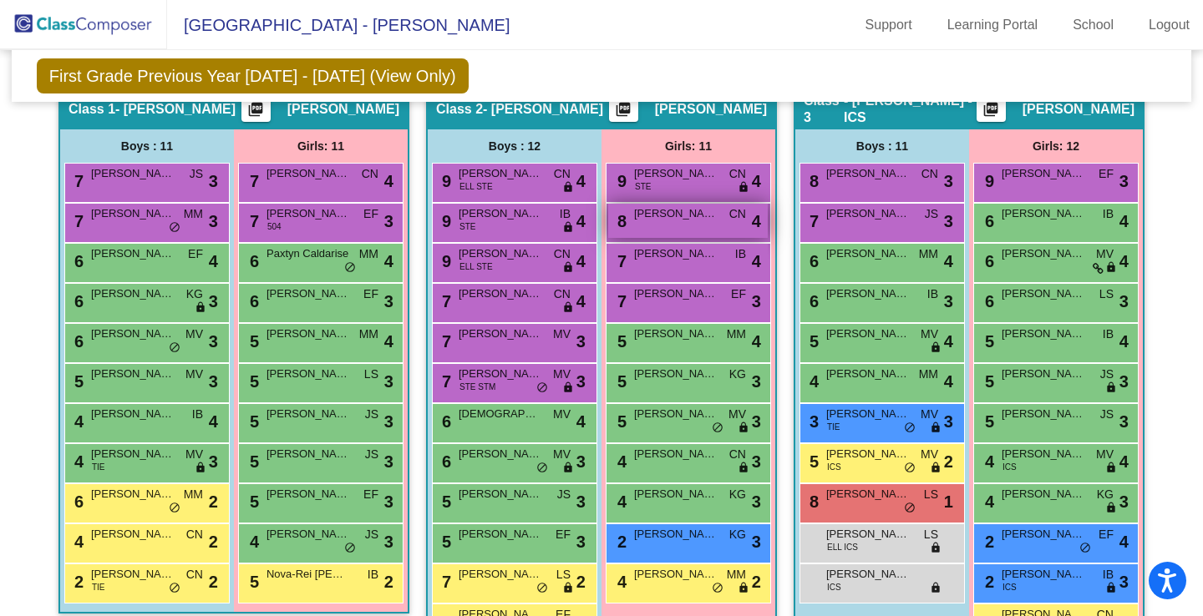
click at [651, 228] on div "8 [PERSON_NAME] CN lock do_not_disturb_alt 4" at bounding box center [688, 221] width 160 height 34
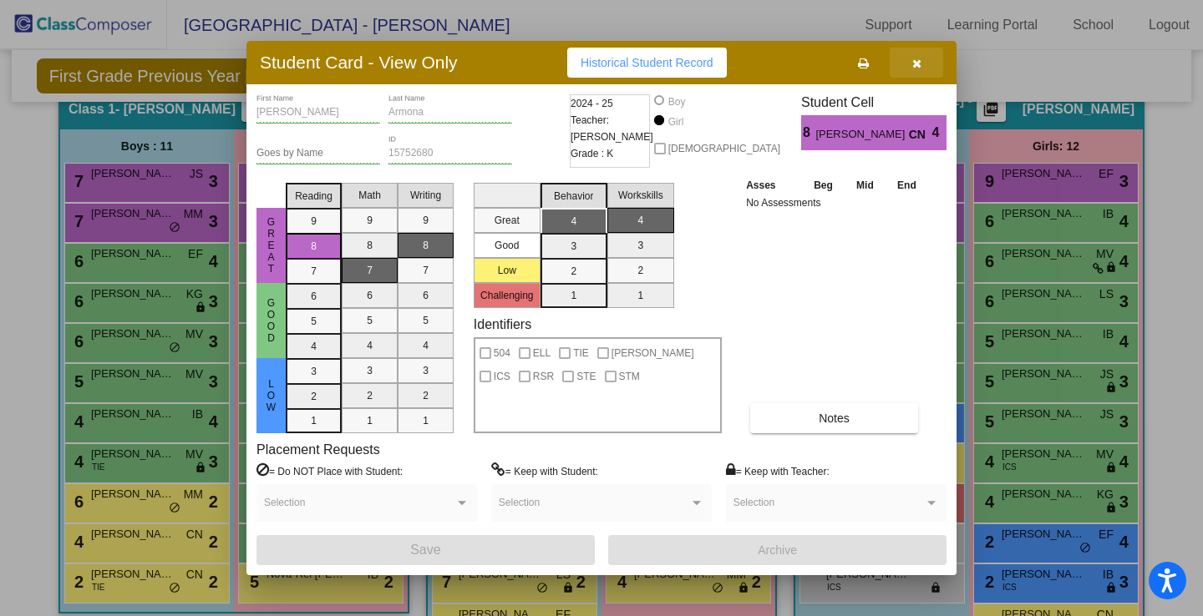
click at [914, 63] on icon "button" at bounding box center [916, 64] width 9 height 12
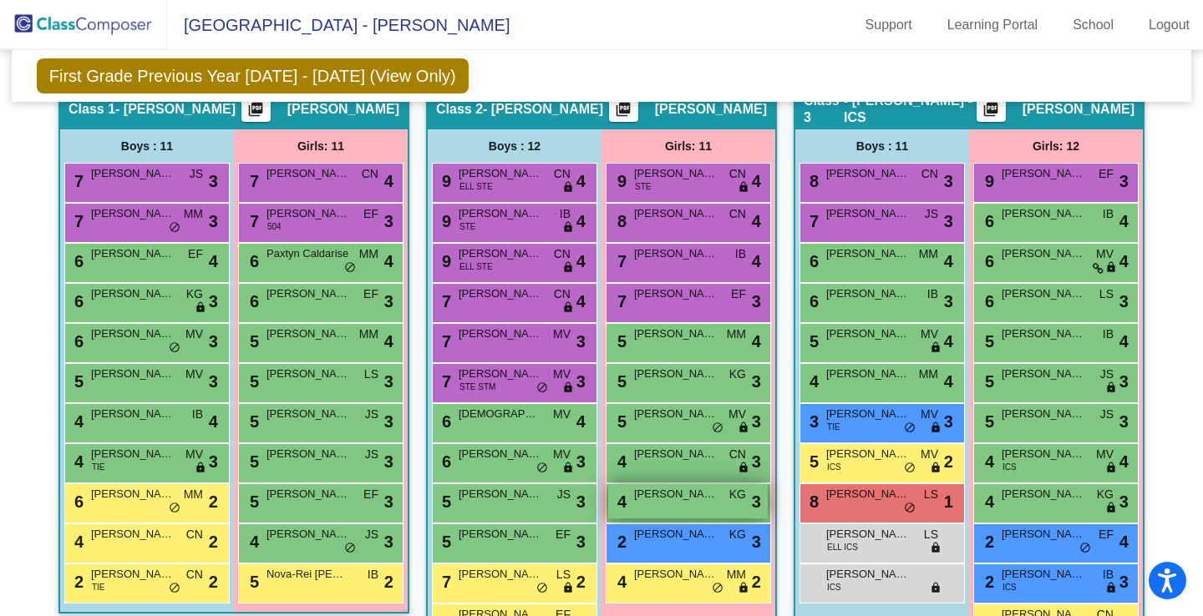
click at [677, 500] on span "[PERSON_NAME]" at bounding box center [676, 494] width 84 height 17
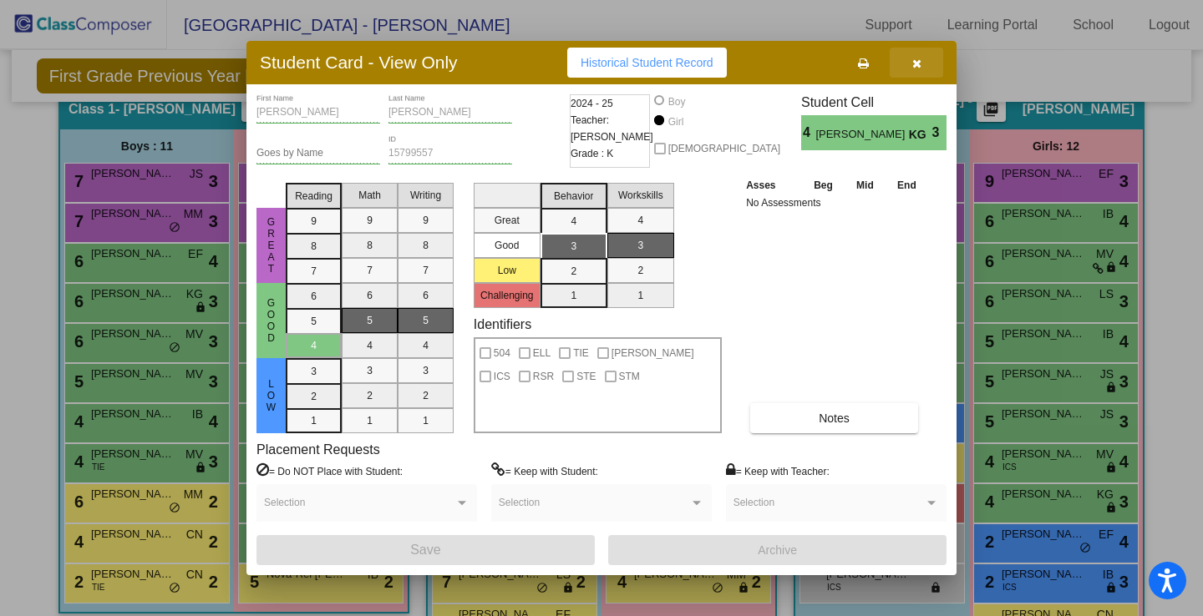
click at [920, 61] on icon "button" at bounding box center [916, 64] width 9 height 12
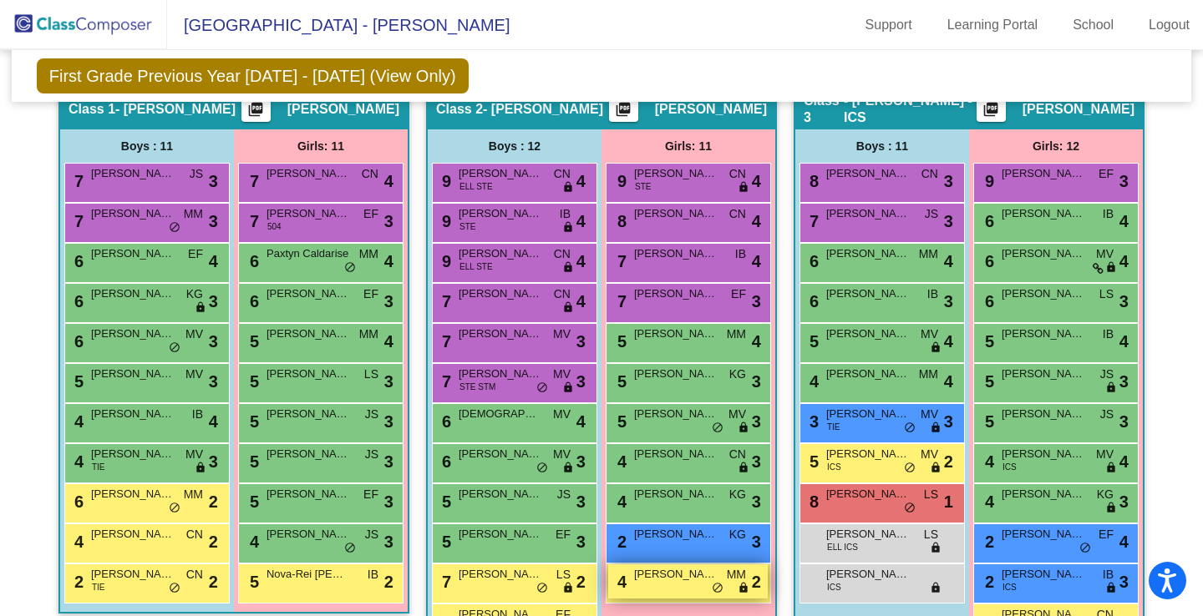
click at [678, 581] on span "[PERSON_NAME]" at bounding box center [676, 574] width 84 height 17
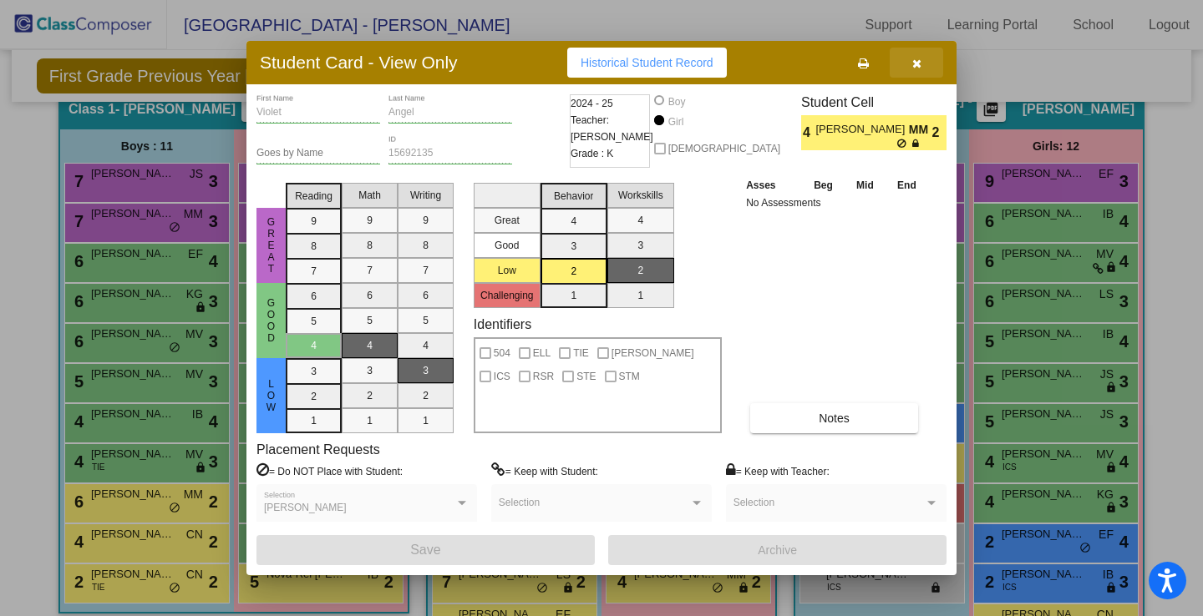
click at [920, 60] on button "button" at bounding box center [915, 63] width 53 height 30
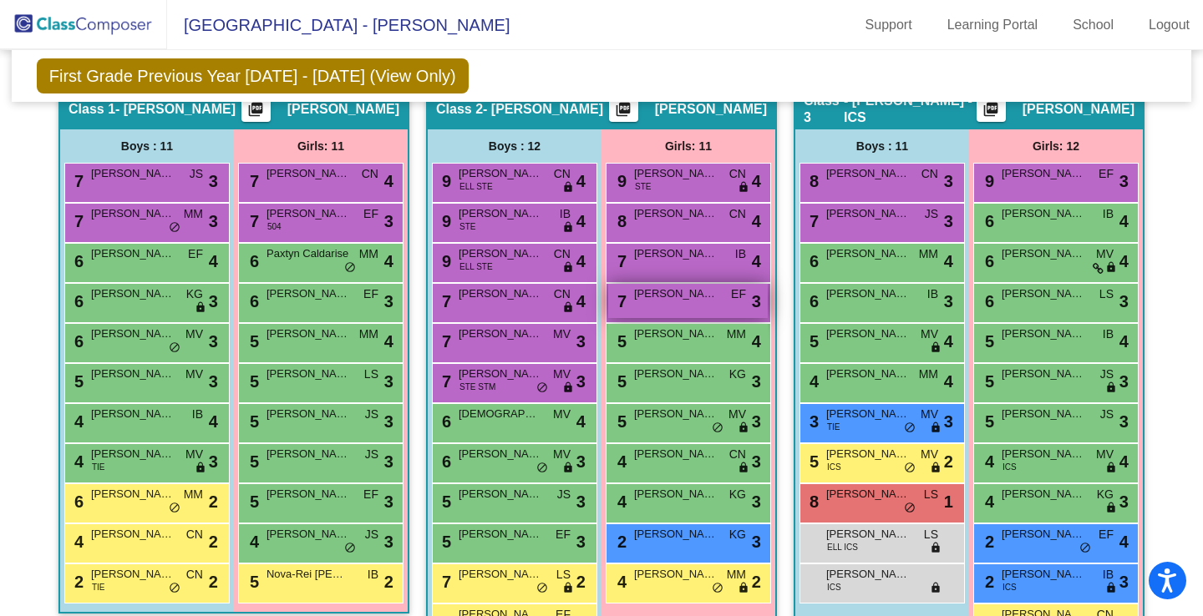
click at [667, 304] on div "7 Izabela Hope-[PERSON_NAME] lock do_not_disturb_alt 3" at bounding box center [688, 301] width 160 height 34
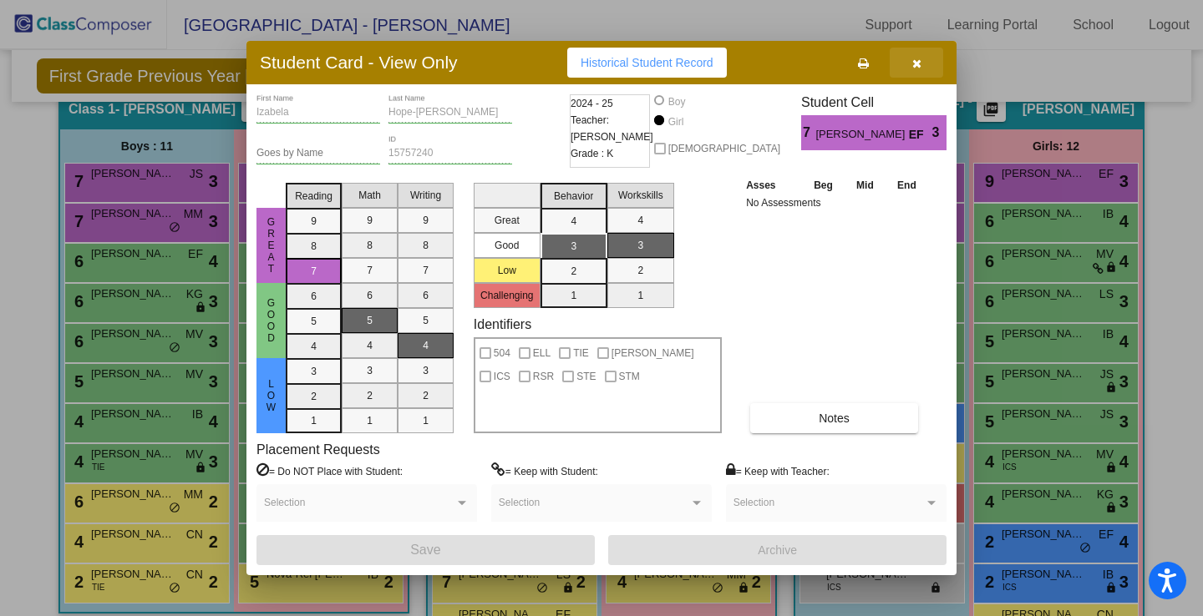
click at [920, 67] on icon "button" at bounding box center [916, 64] width 9 height 12
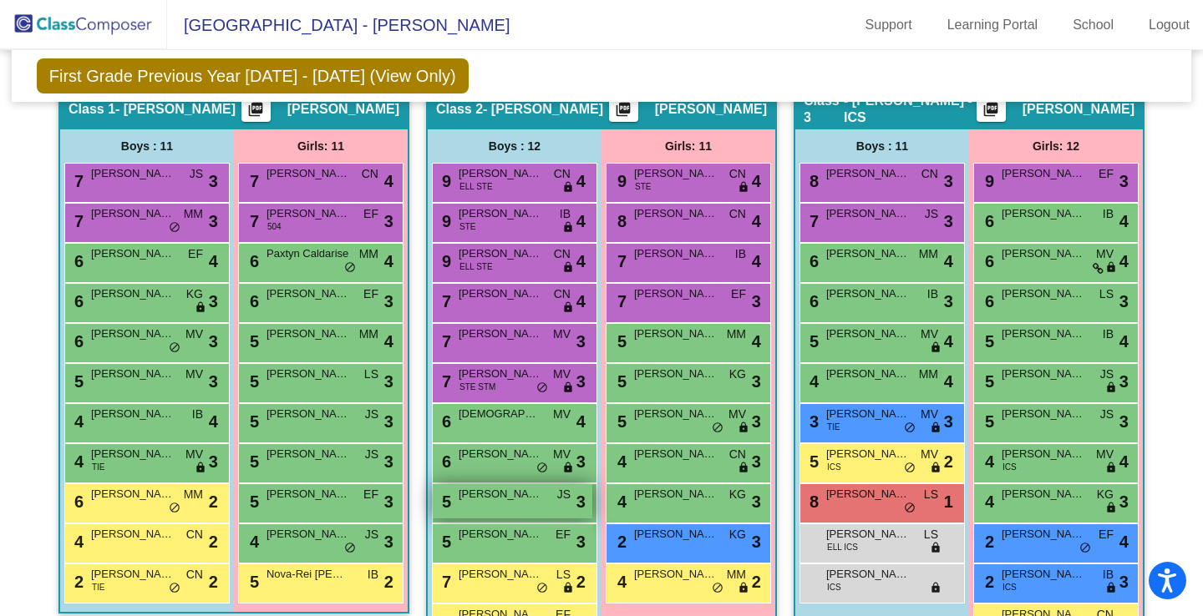
click at [507, 511] on div "5 [PERSON_NAME] JS lock do_not_disturb_alt 3" at bounding box center [513, 501] width 160 height 34
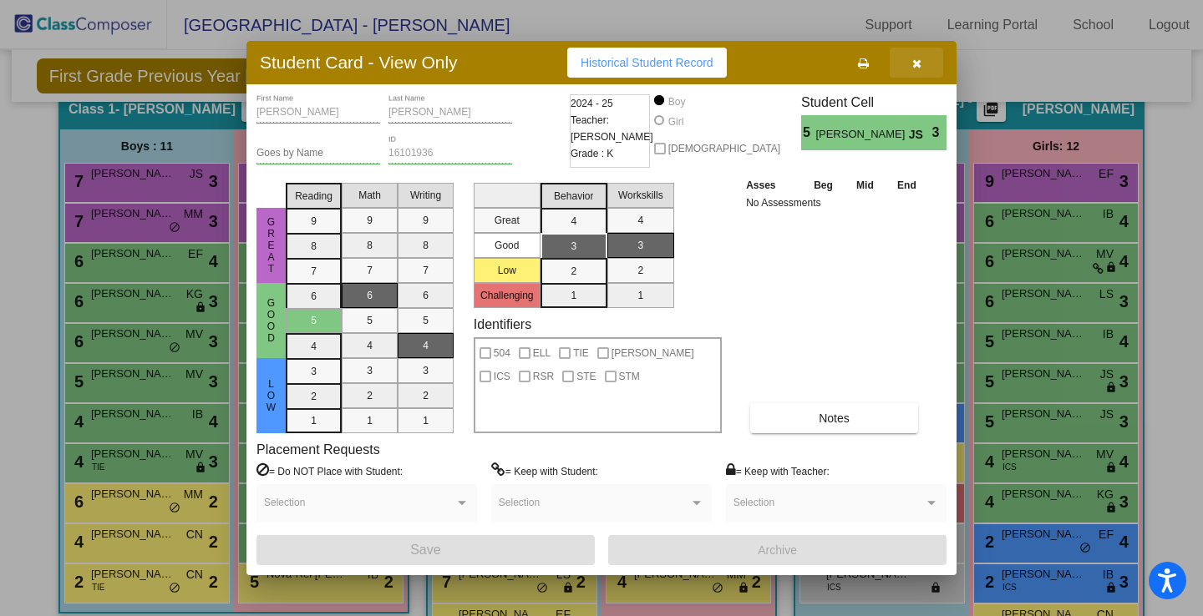
click at [924, 57] on button "button" at bounding box center [915, 63] width 53 height 30
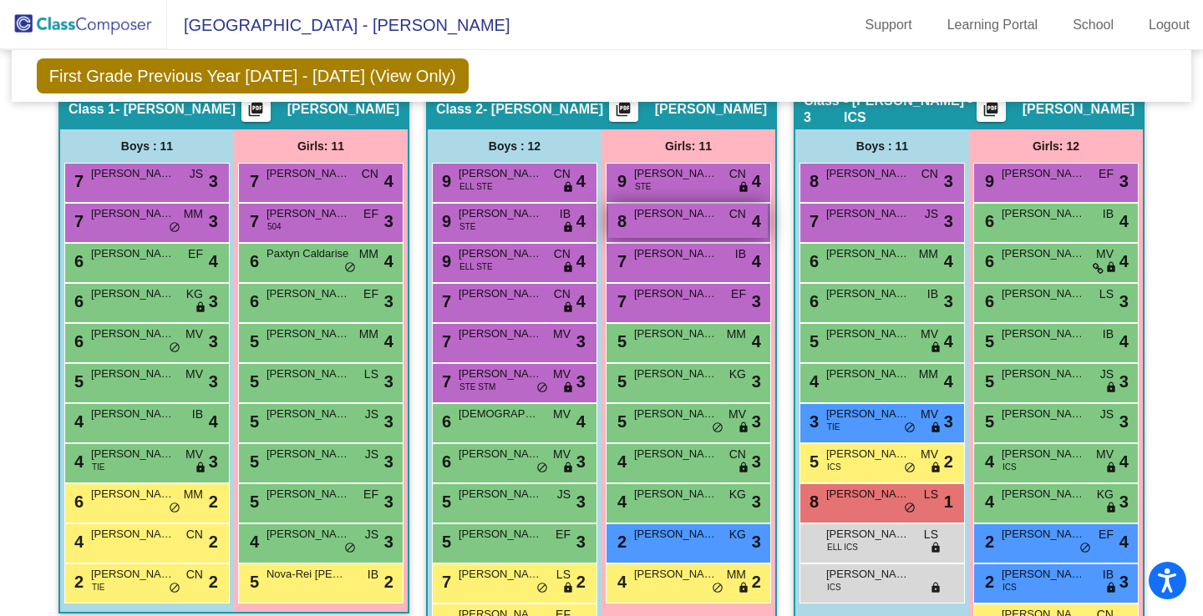
click at [696, 226] on div "8 [PERSON_NAME] CN lock do_not_disturb_alt 4" at bounding box center [688, 221] width 160 height 34
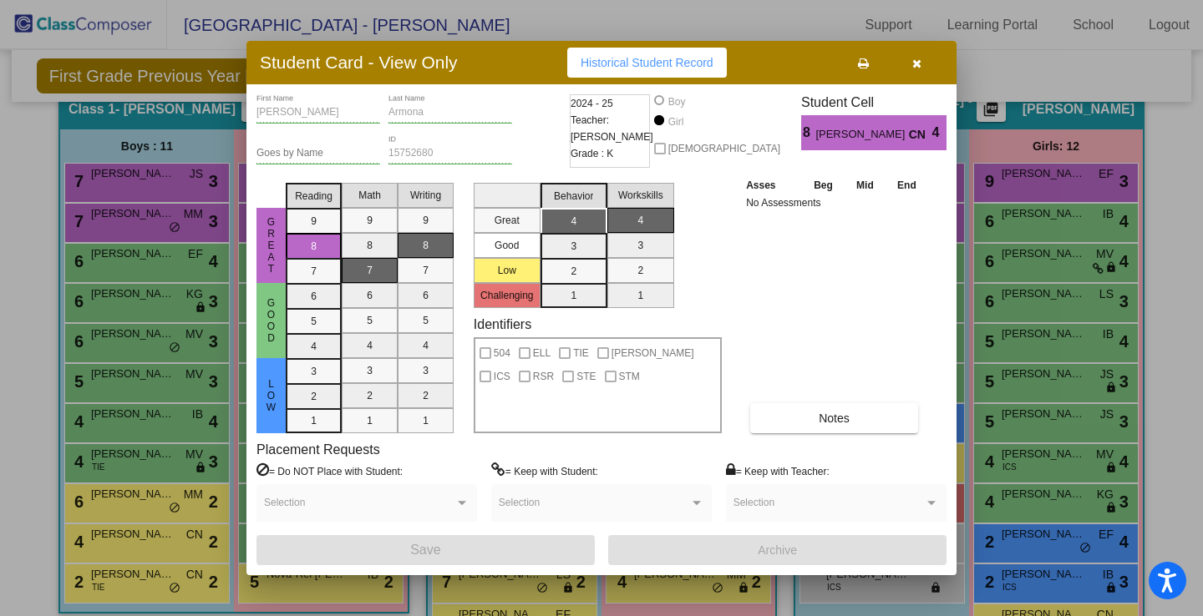
click at [921, 53] on button "button" at bounding box center [915, 63] width 53 height 30
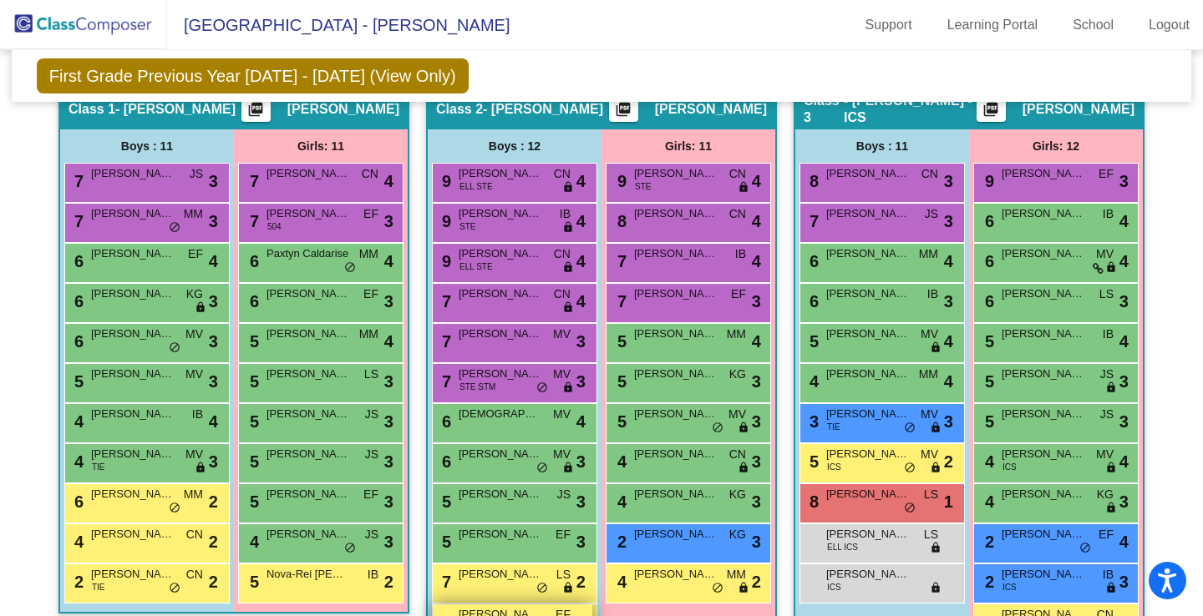
click at [526, 606] on span "[PERSON_NAME]" at bounding box center [501, 614] width 84 height 17
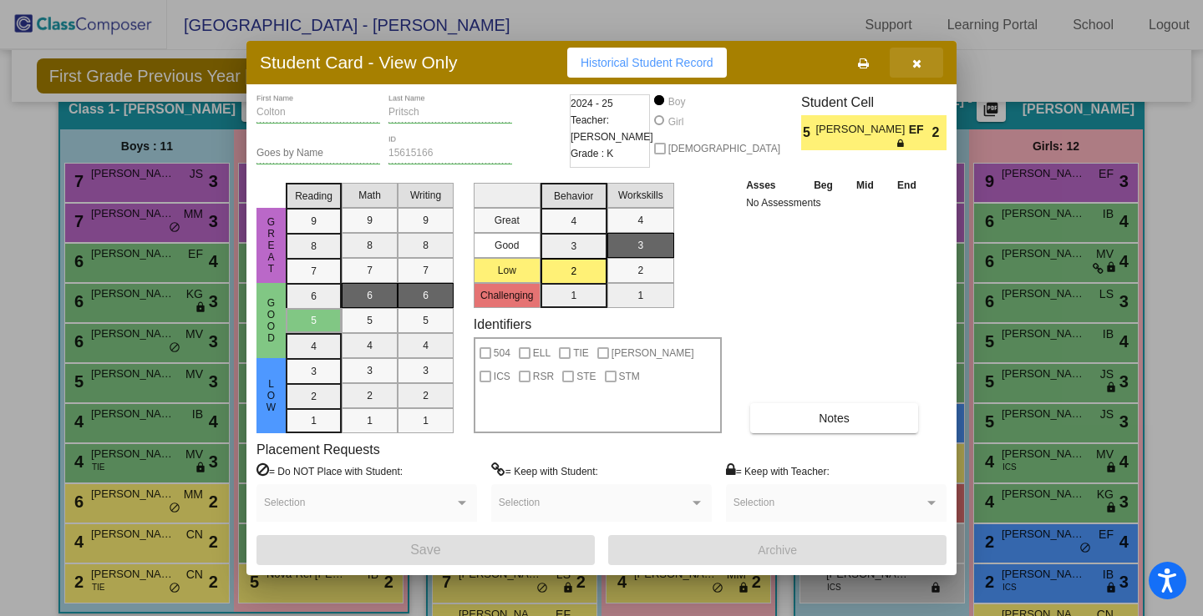
click at [916, 60] on icon "button" at bounding box center [916, 64] width 9 height 12
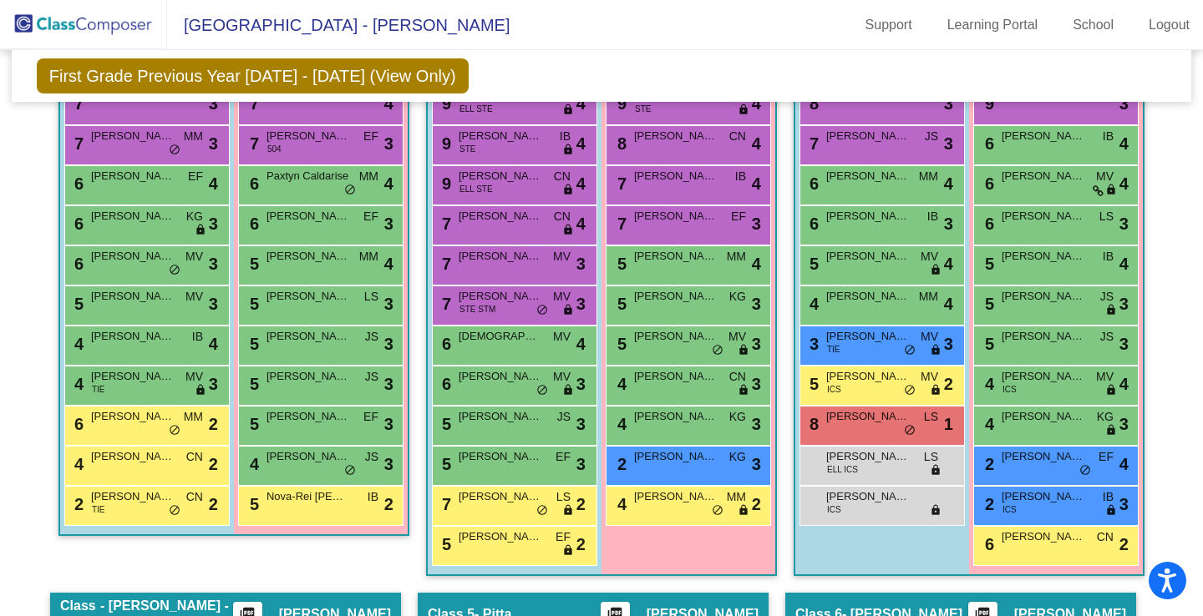
scroll to position [497, 0]
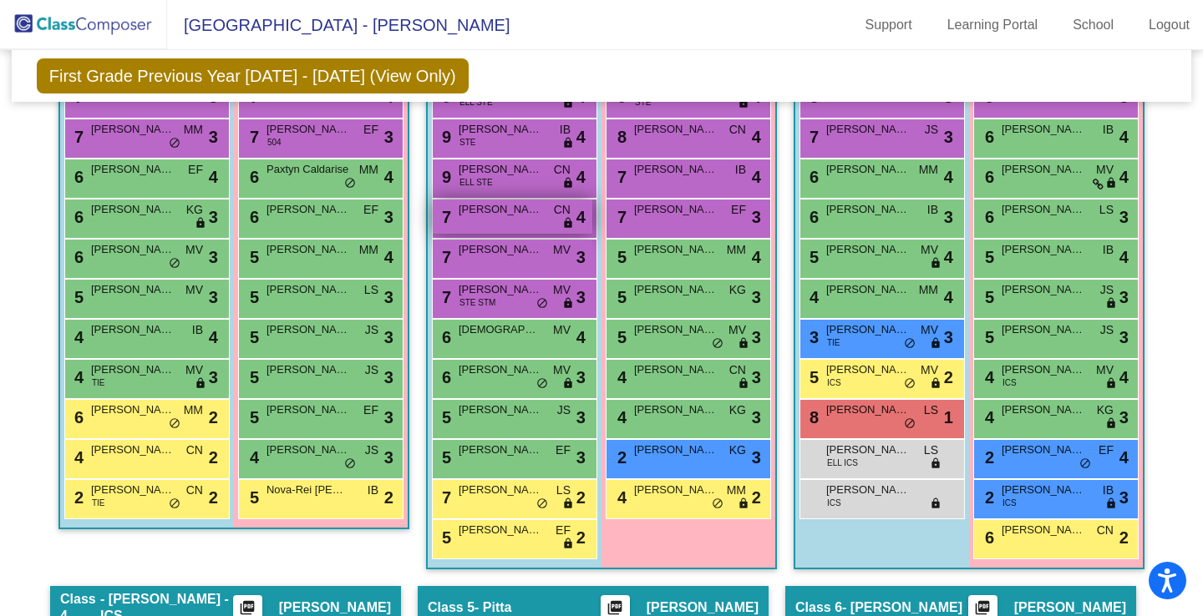
click at [497, 220] on div "7 [PERSON_NAME] CN lock do_not_disturb_alt 4" at bounding box center [513, 217] width 160 height 34
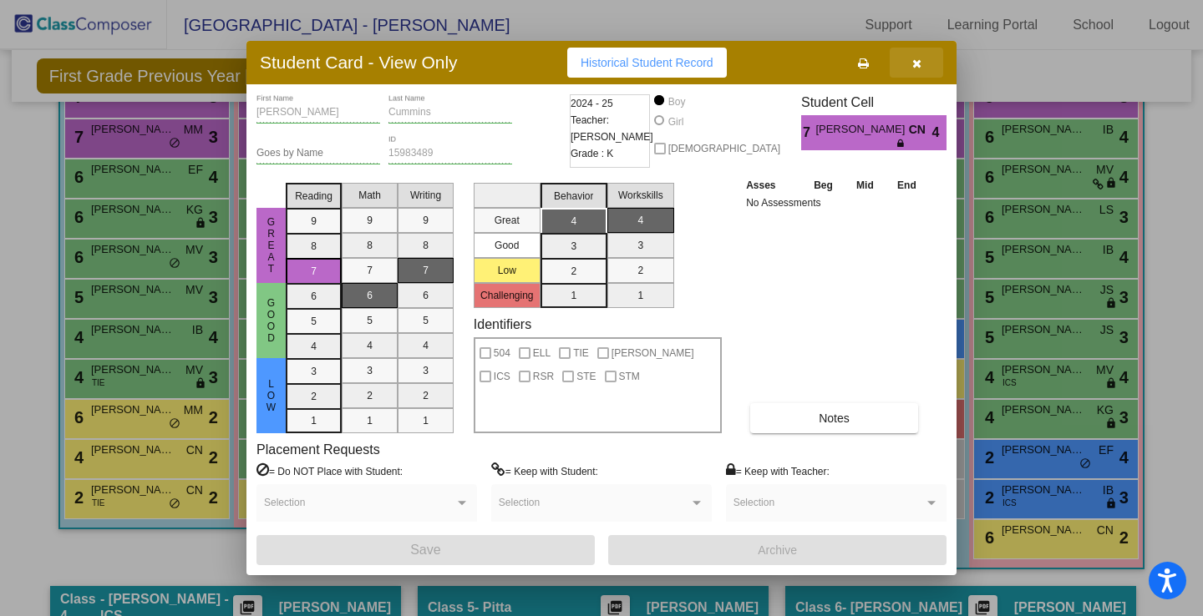
click at [920, 68] on icon "button" at bounding box center [916, 64] width 9 height 12
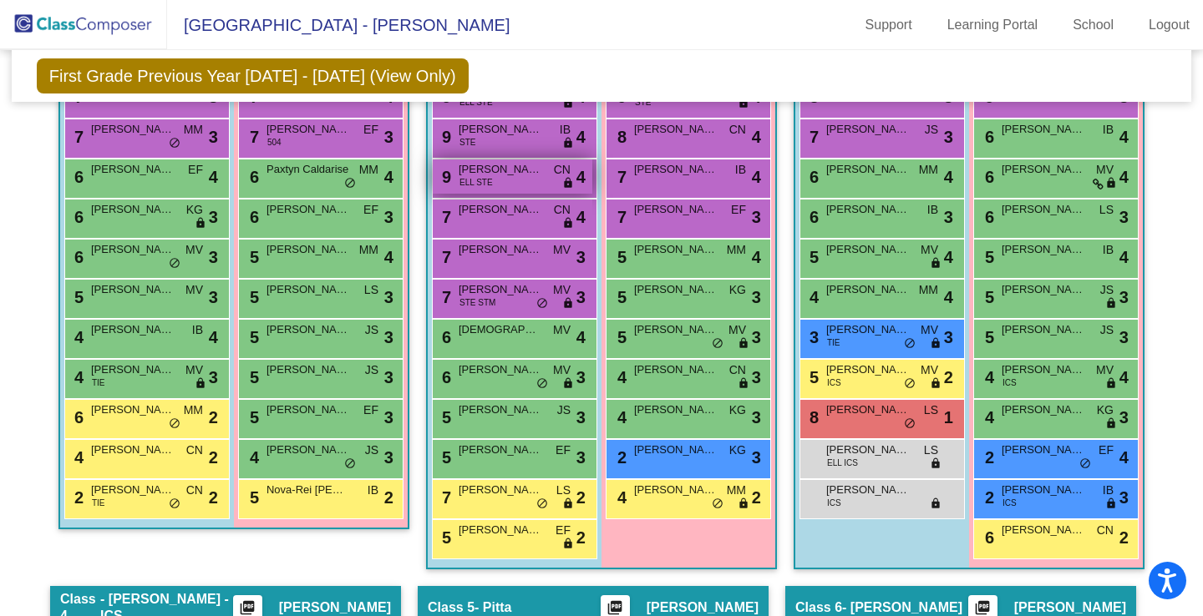
click at [513, 183] on div "9 [PERSON_NAME] ELL STE CN lock do_not_disturb_alt 4" at bounding box center [513, 177] width 160 height 34
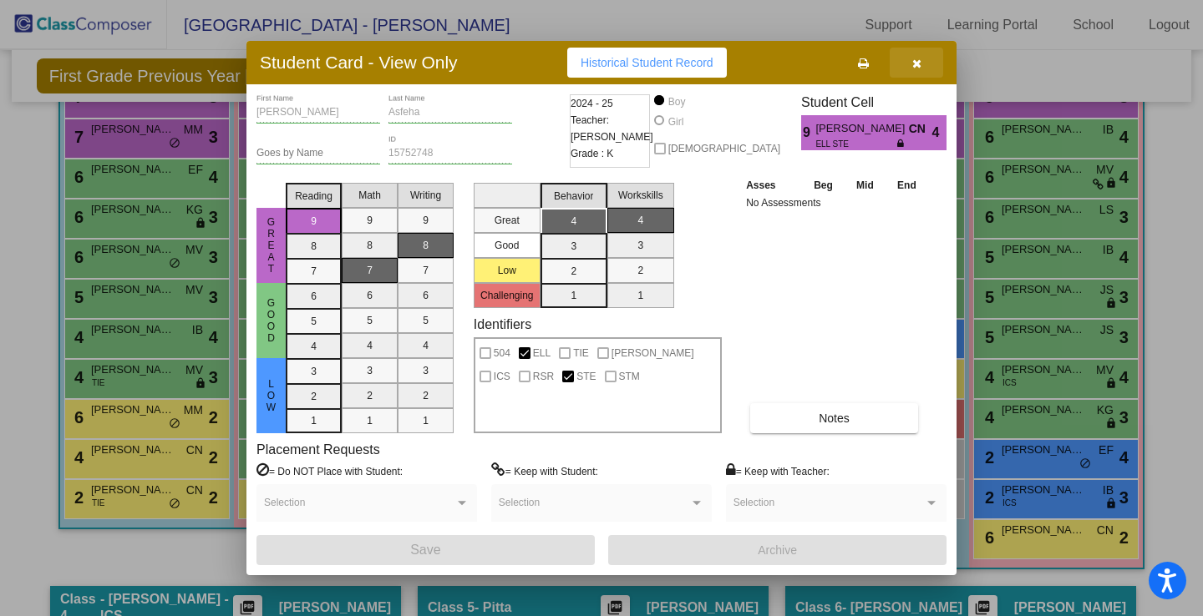
click at [922, 64] on button "button" at bounding box center [915, 63] width 53 height 30
